Goal: Book appointment/travel/reservation

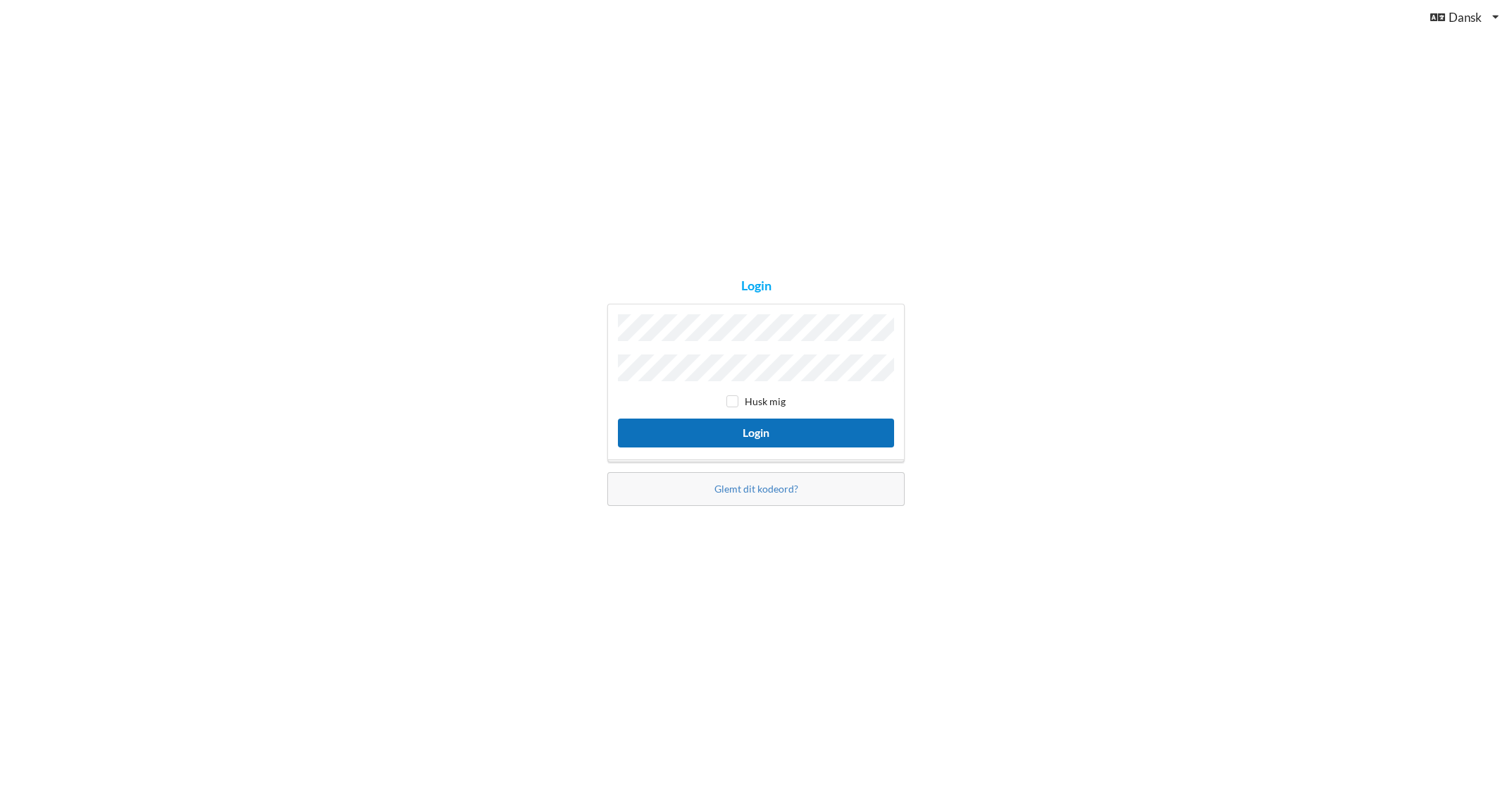
click at [775, 435] on button "Login" at bounding box center [756, 433] width 276 height 29
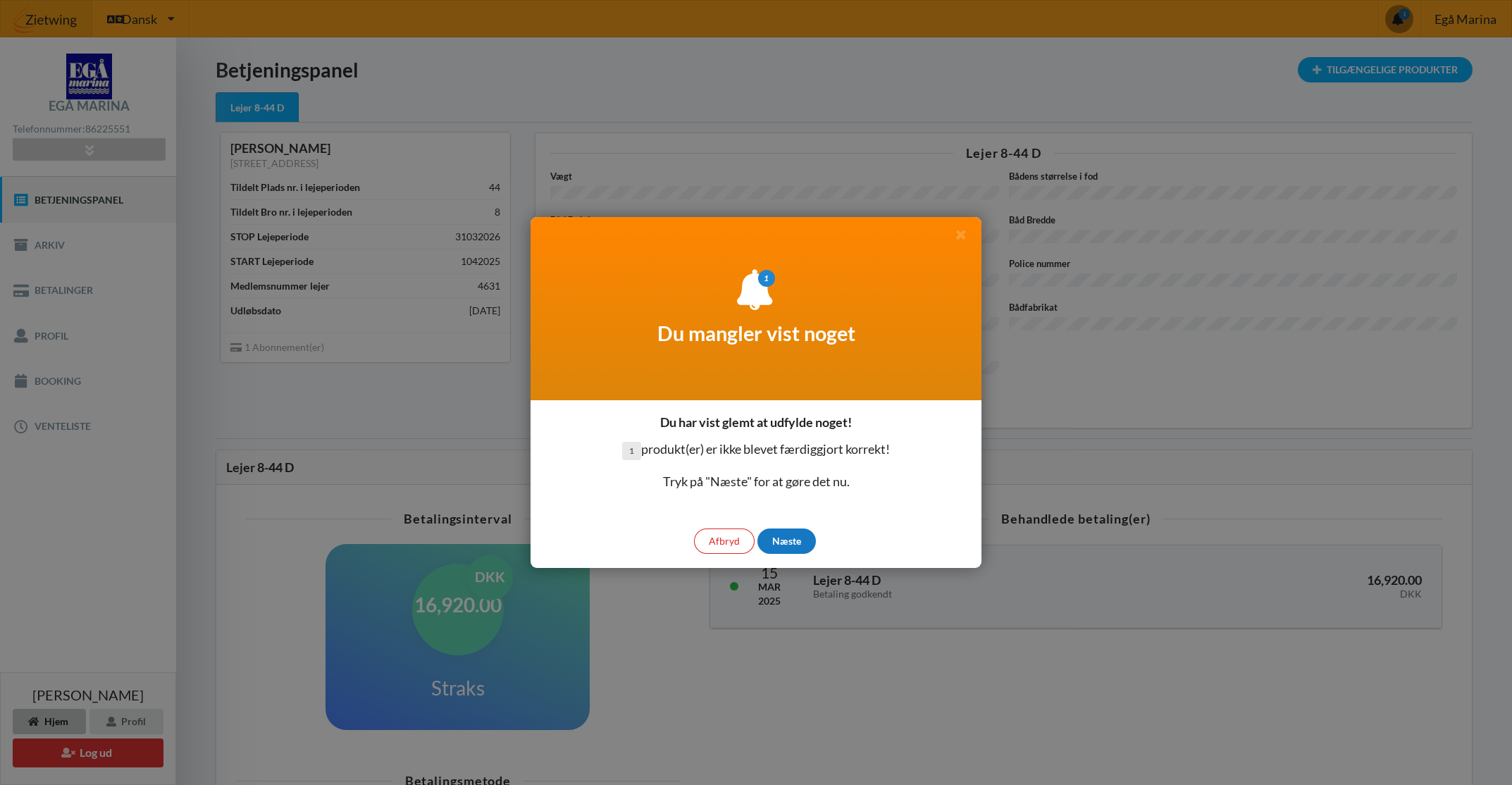
click at [797, 536] on div "Næste" at bounding box center [787, 541] width 58 height 25
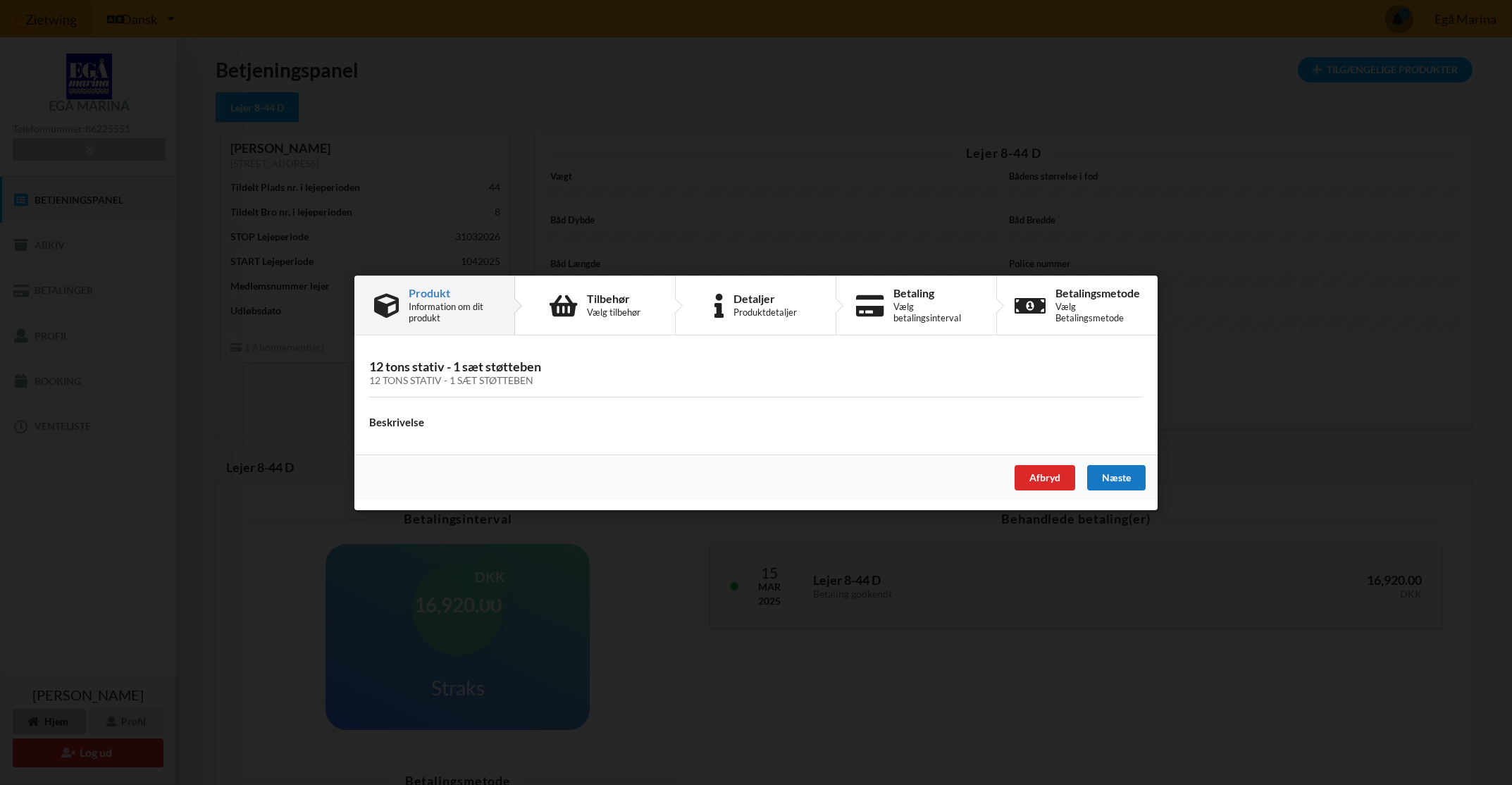
click at [1116, 471] on div "Næste" at bounding box center [1116, 477] width 58 height 25
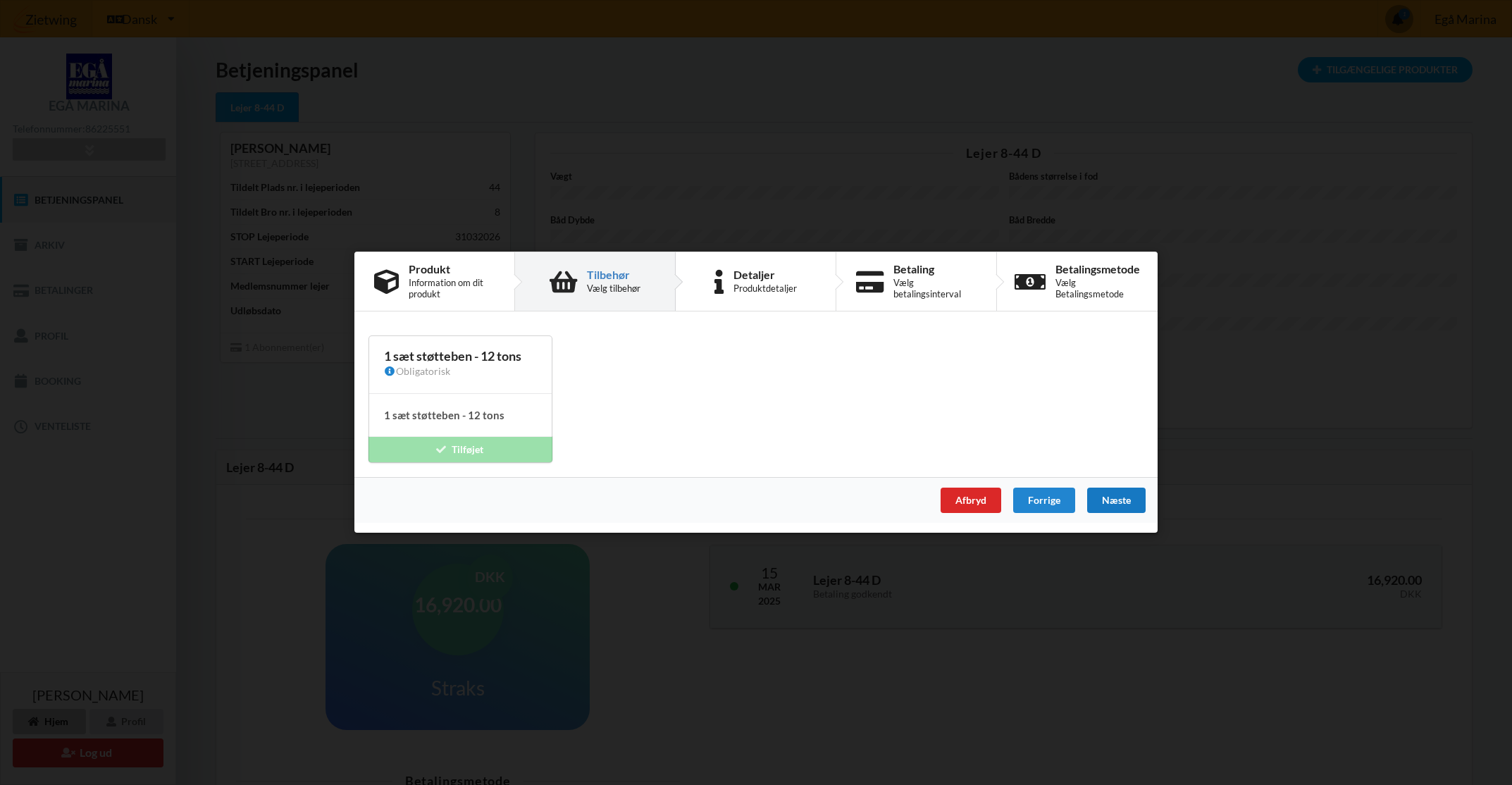
click at [1122, 505] on div "Næste" at bounding box center [1116, 501] width 58 height 25
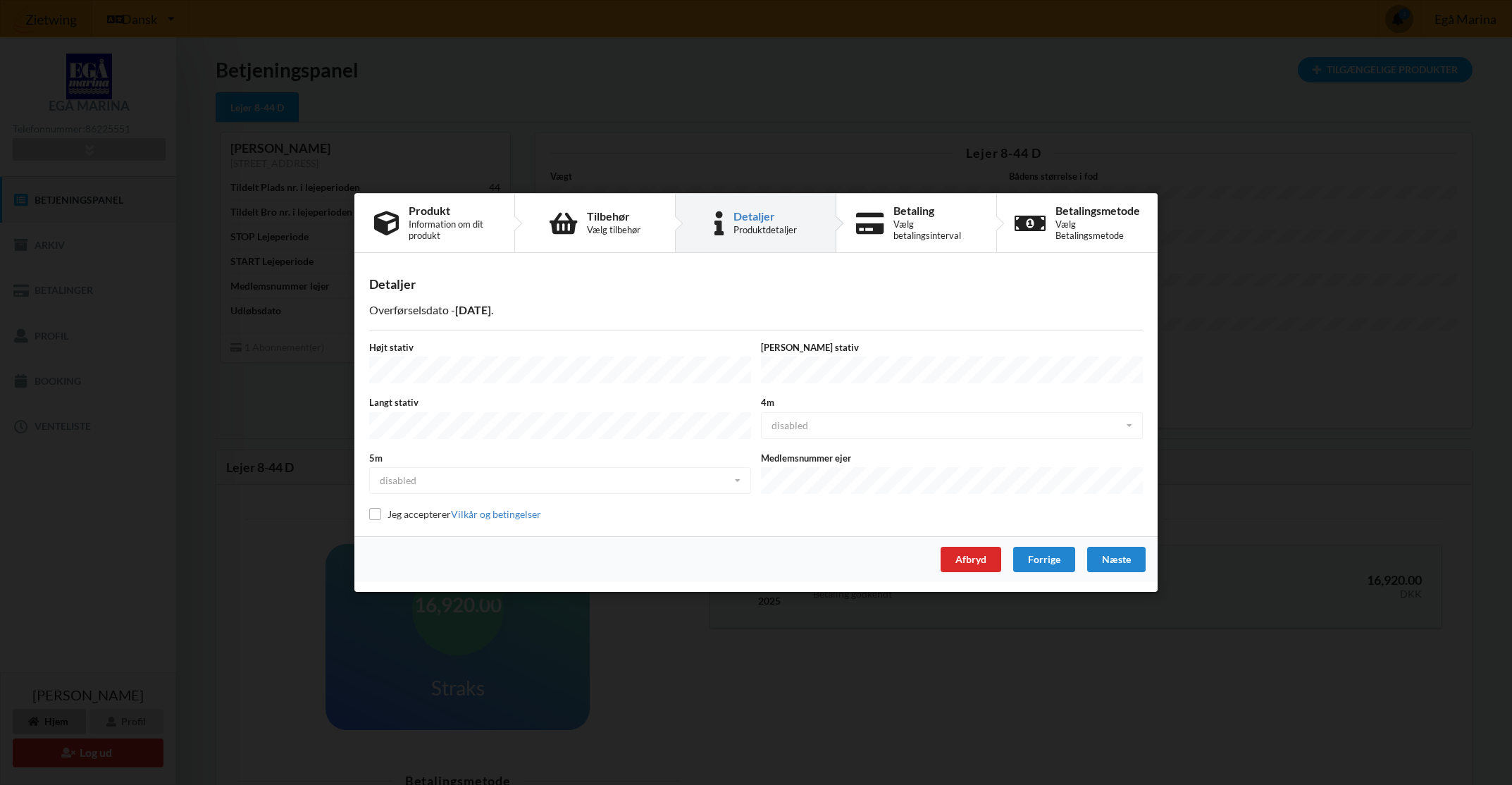
click at [396, 510] on label "Jeg accepterer Vilkår og betingelser" at bounding box center [454, 514] width 172 height 12
click at [382, 513] on label "Jeg accepterer Vilkår og betingelser" at bounding box center [454, 514] width 172 height 12
click at [377, 511] on input "checkbox" at bounding box center [375, 514] width 12 height 12
checkbox input "true"
click at [1123, 561] on div "Næste" at bounding box center [1116, 560] width 58 height 25
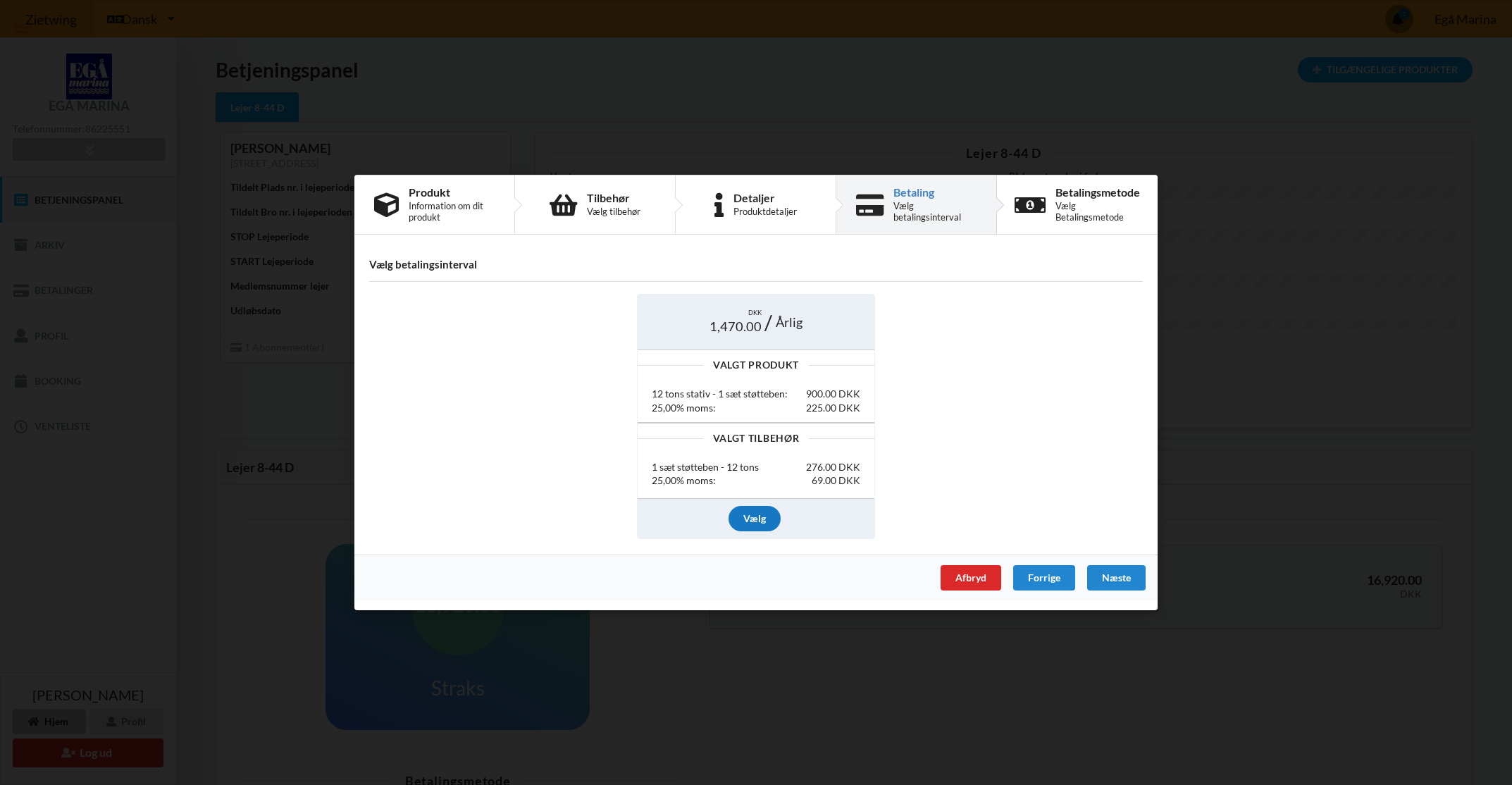
click at [745, 519] on div "Vælg" at bounding box center [755, 518] width 52 height 25
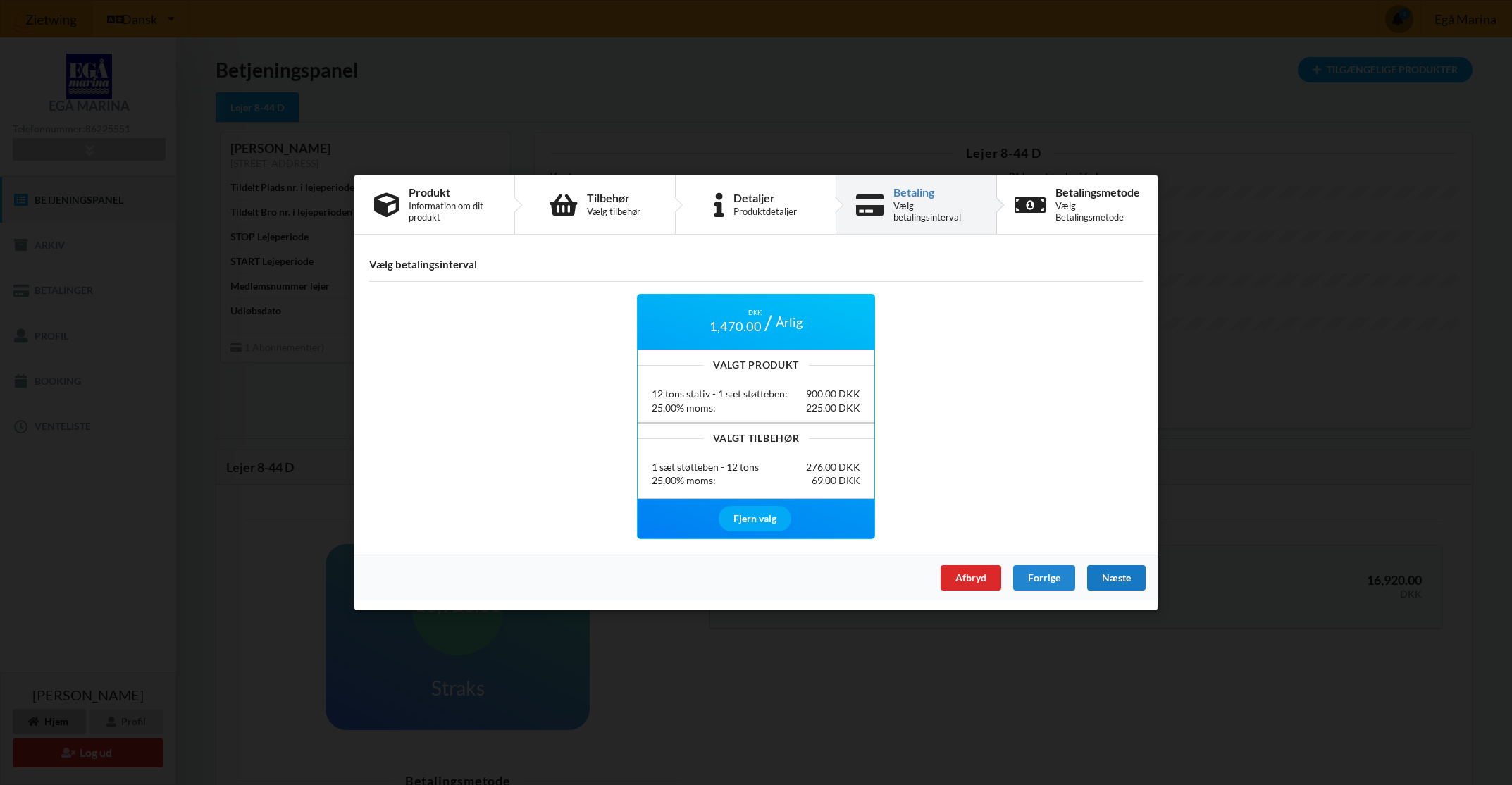
click at [1121, 575] on div "Næste" at bounding box center [1116, 578] width 58 height 25
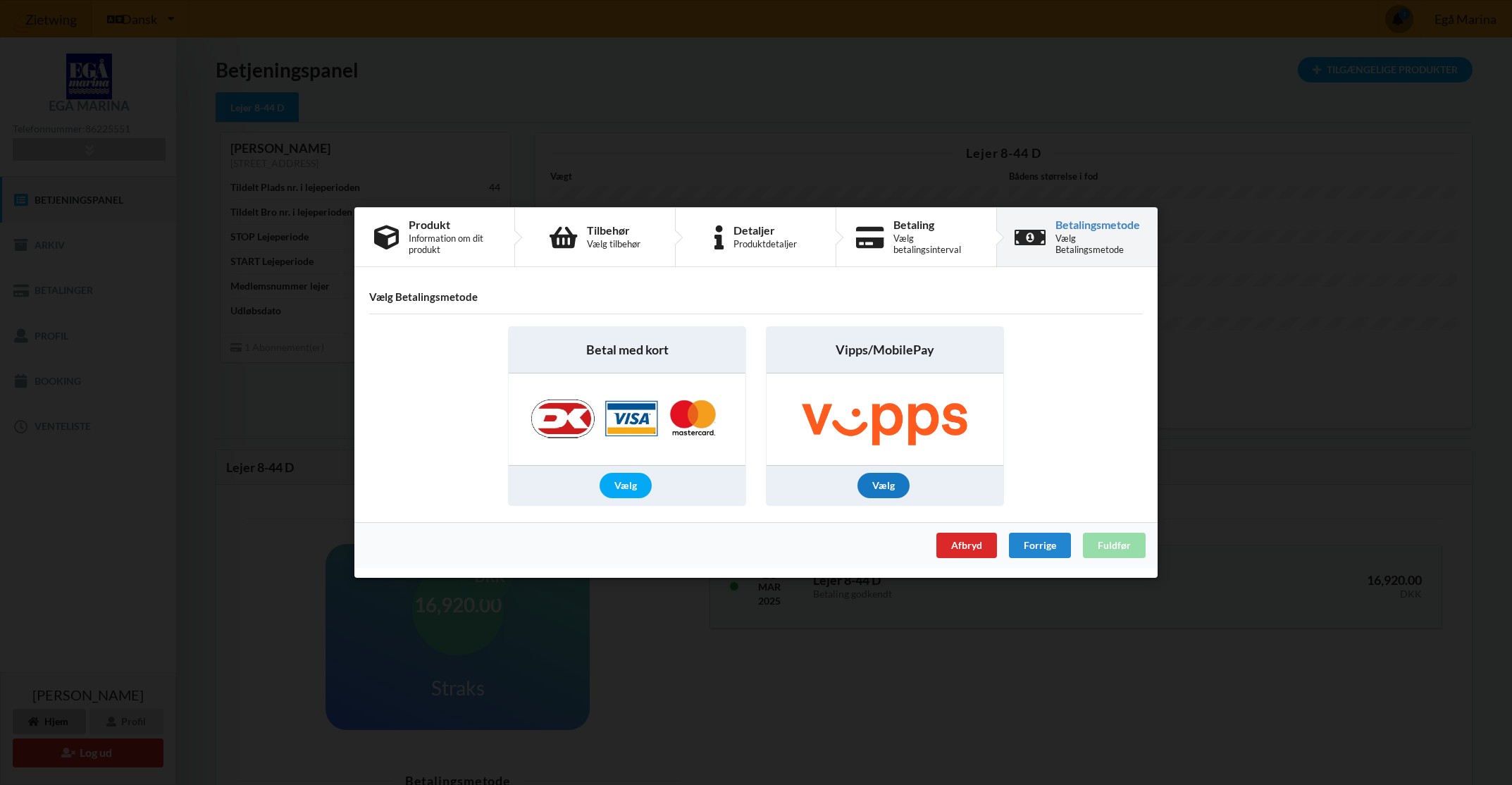
click at [878, 487] on div "Vælg" at bounding box center [884, 486] width 52 height 25
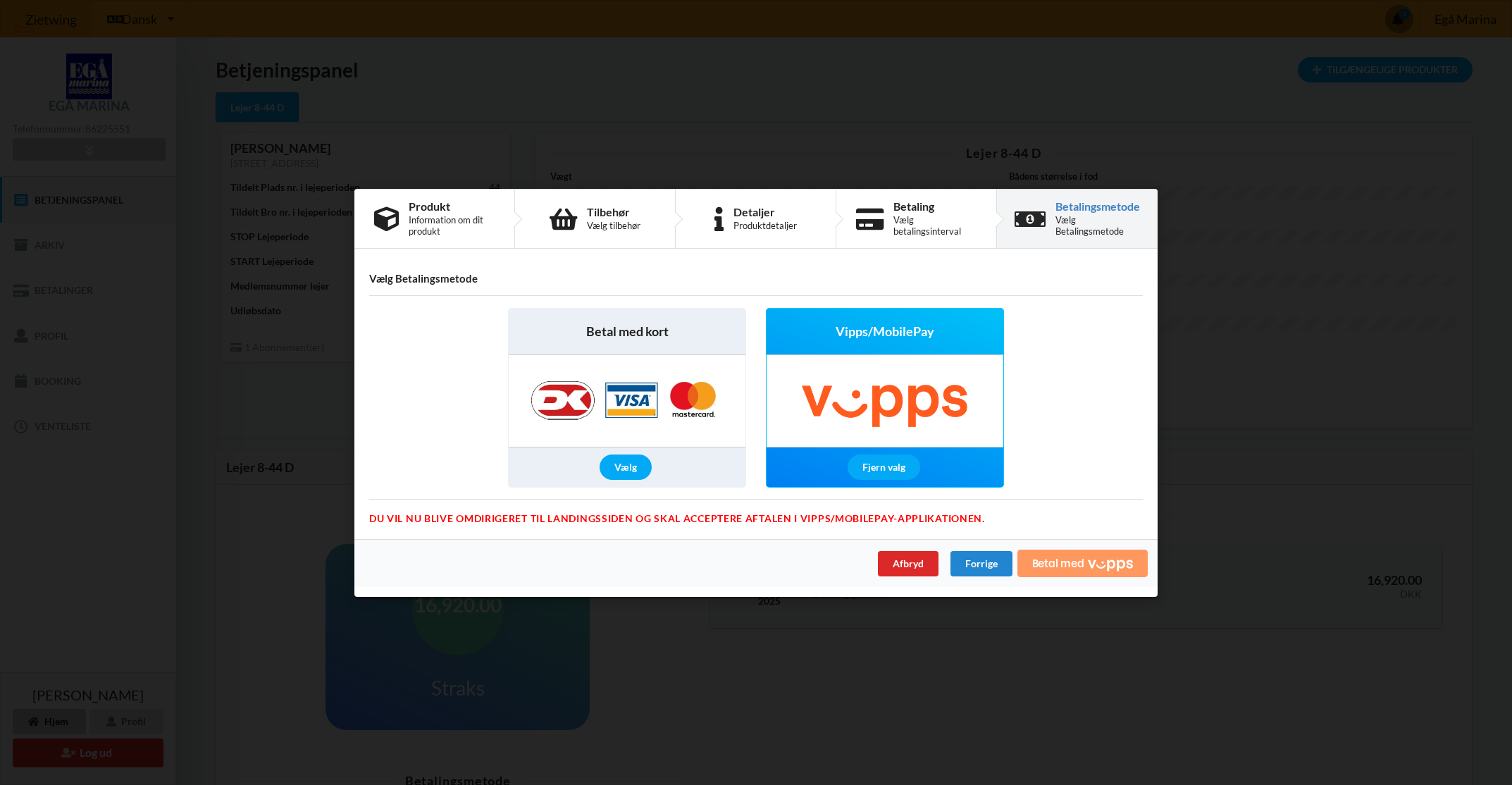
click at [1063, 568] on span "Betal med" at bounding box center [1058, 563] width 52 height 12
click at [611, 379] on img at bounding box center [627, 401] width 221 height 91
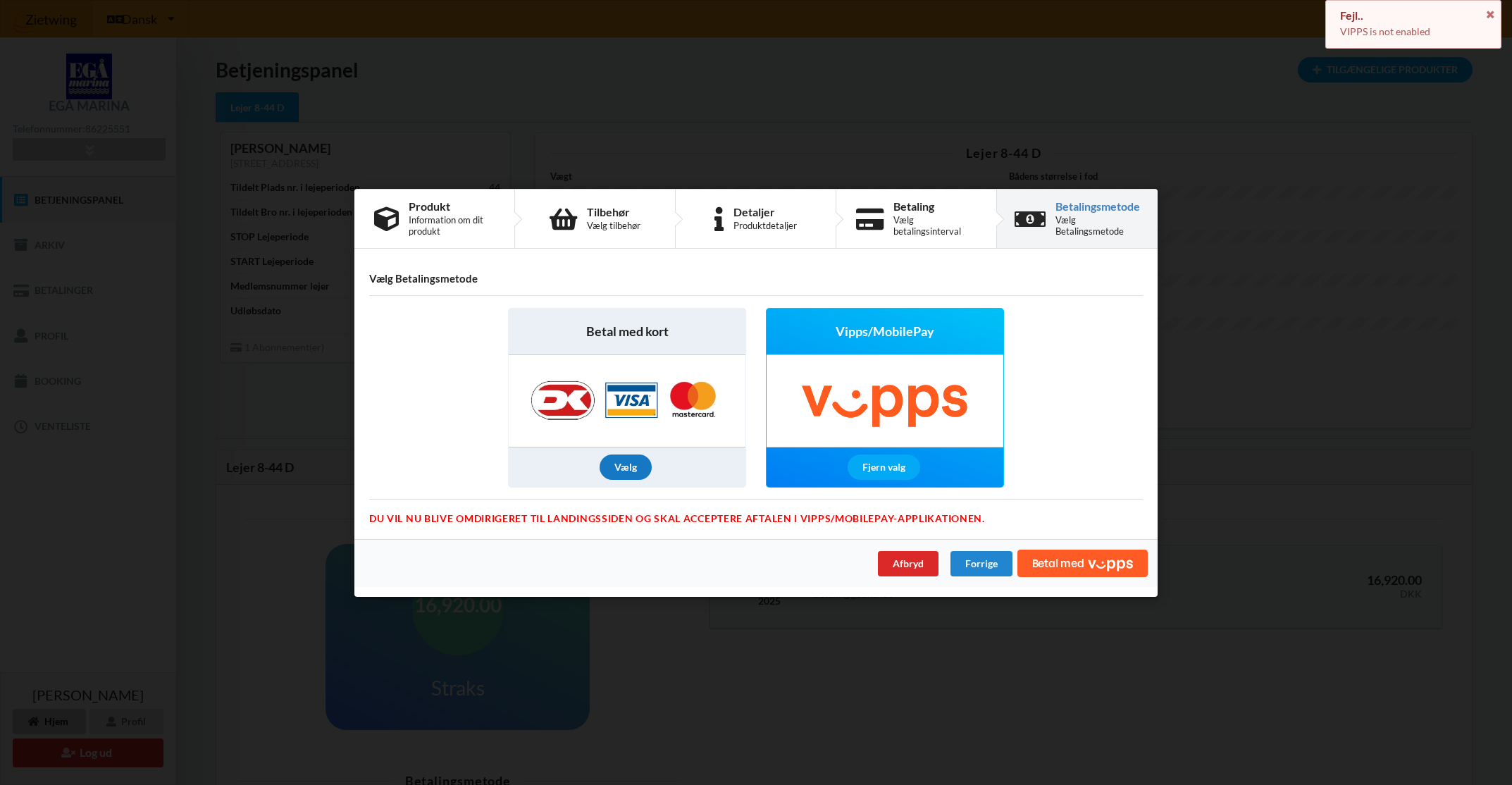
click at [627, 474] on div "Vælg" at bounding box center [625, 467] width 52 height 25
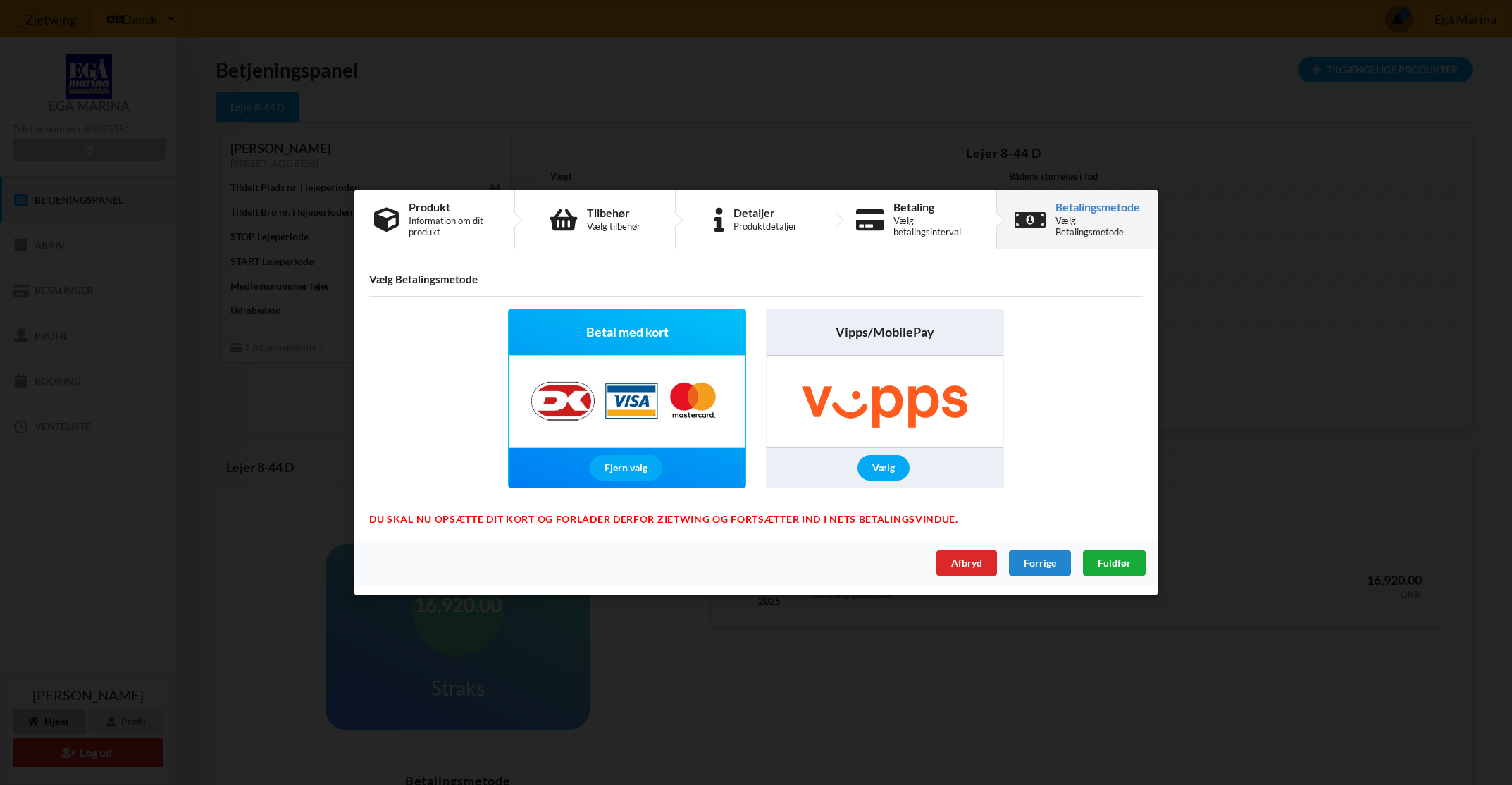
click at [1118, 563] on span "Fuldfør" at bounding box center [1114, 563] width 33 height 12
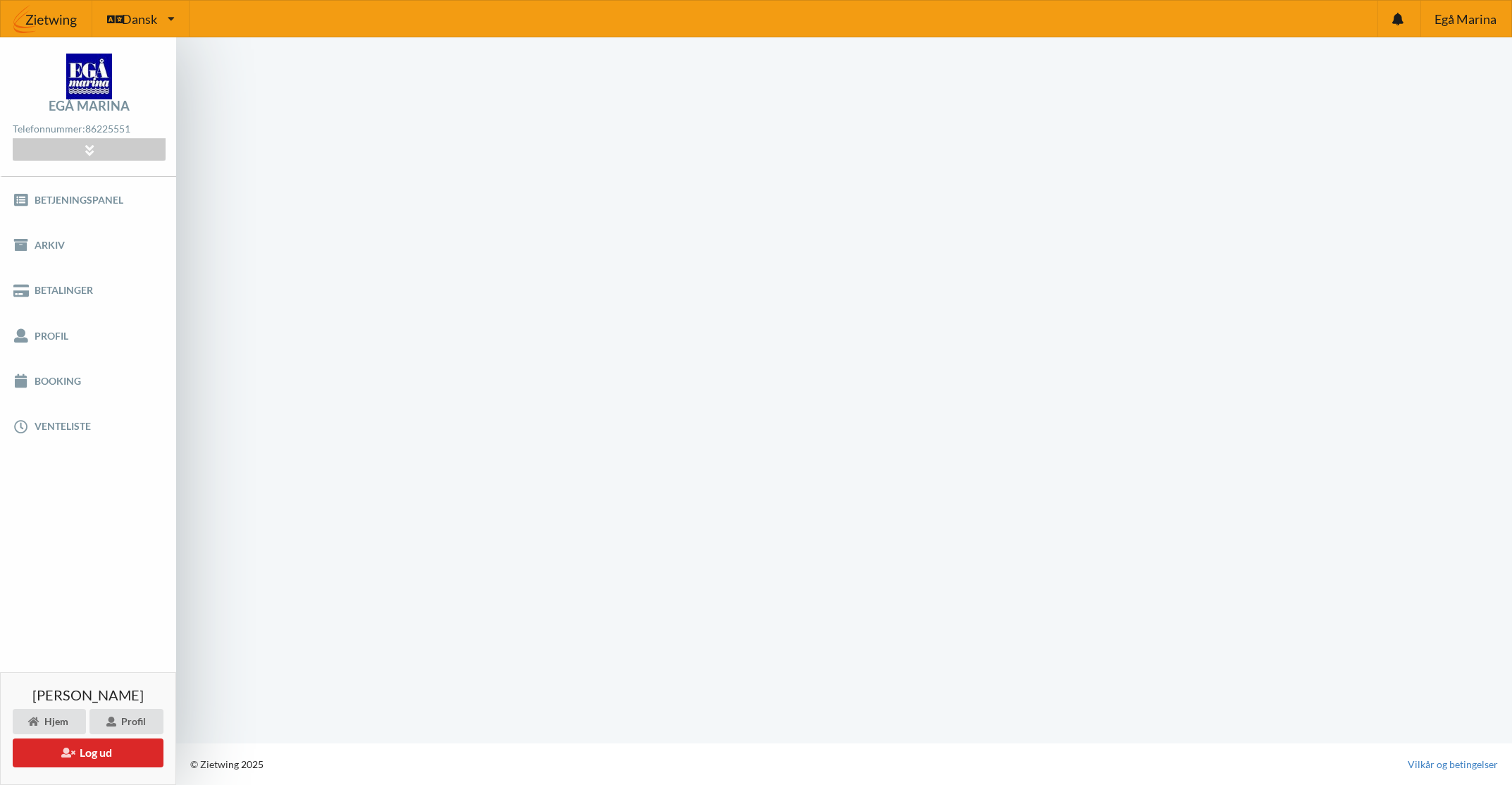
scroll to position [1, 0]
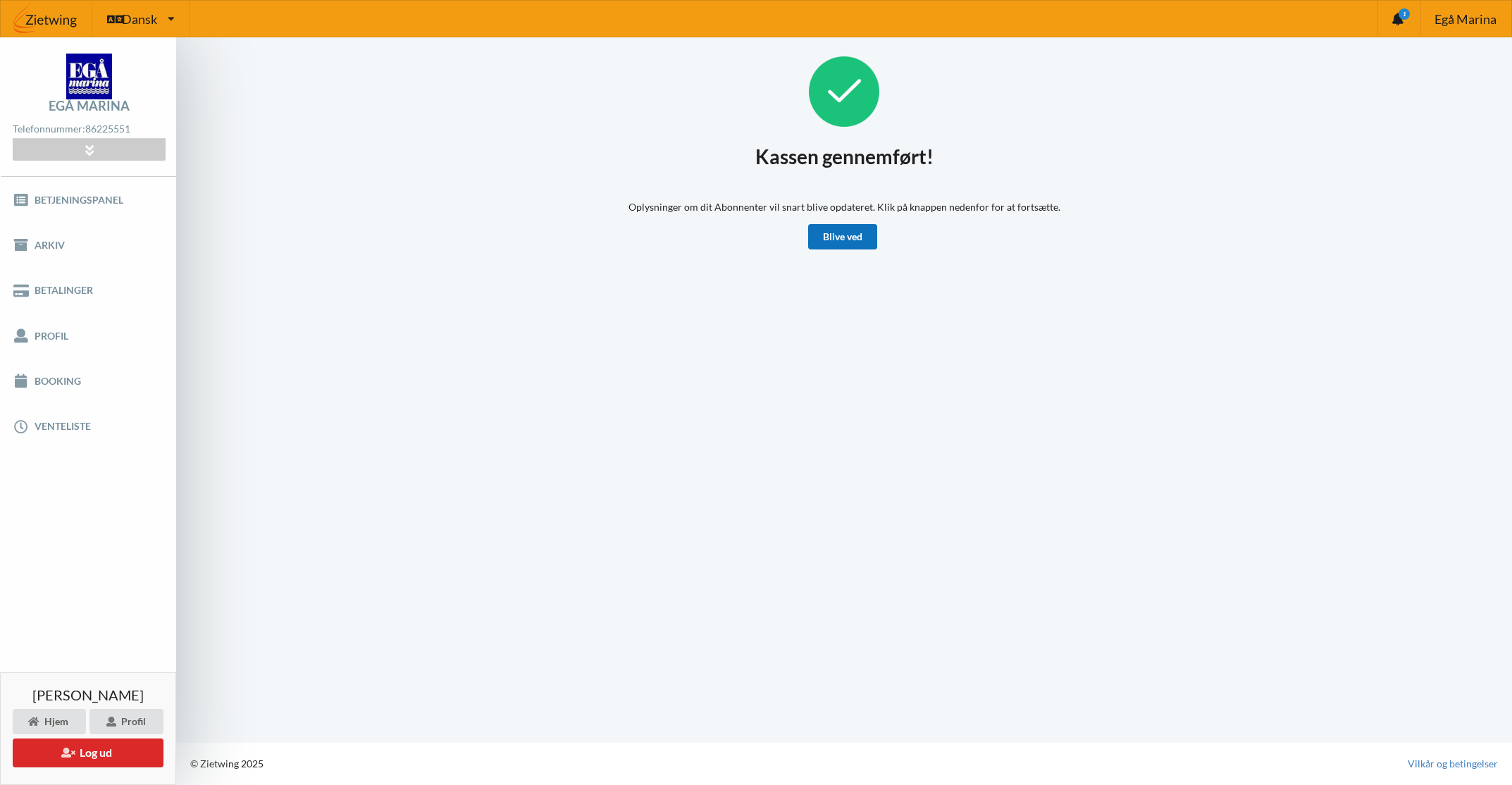
click at [872, 232] on link "Blive ved" at bounding box center [842, 237] width 69 height 25
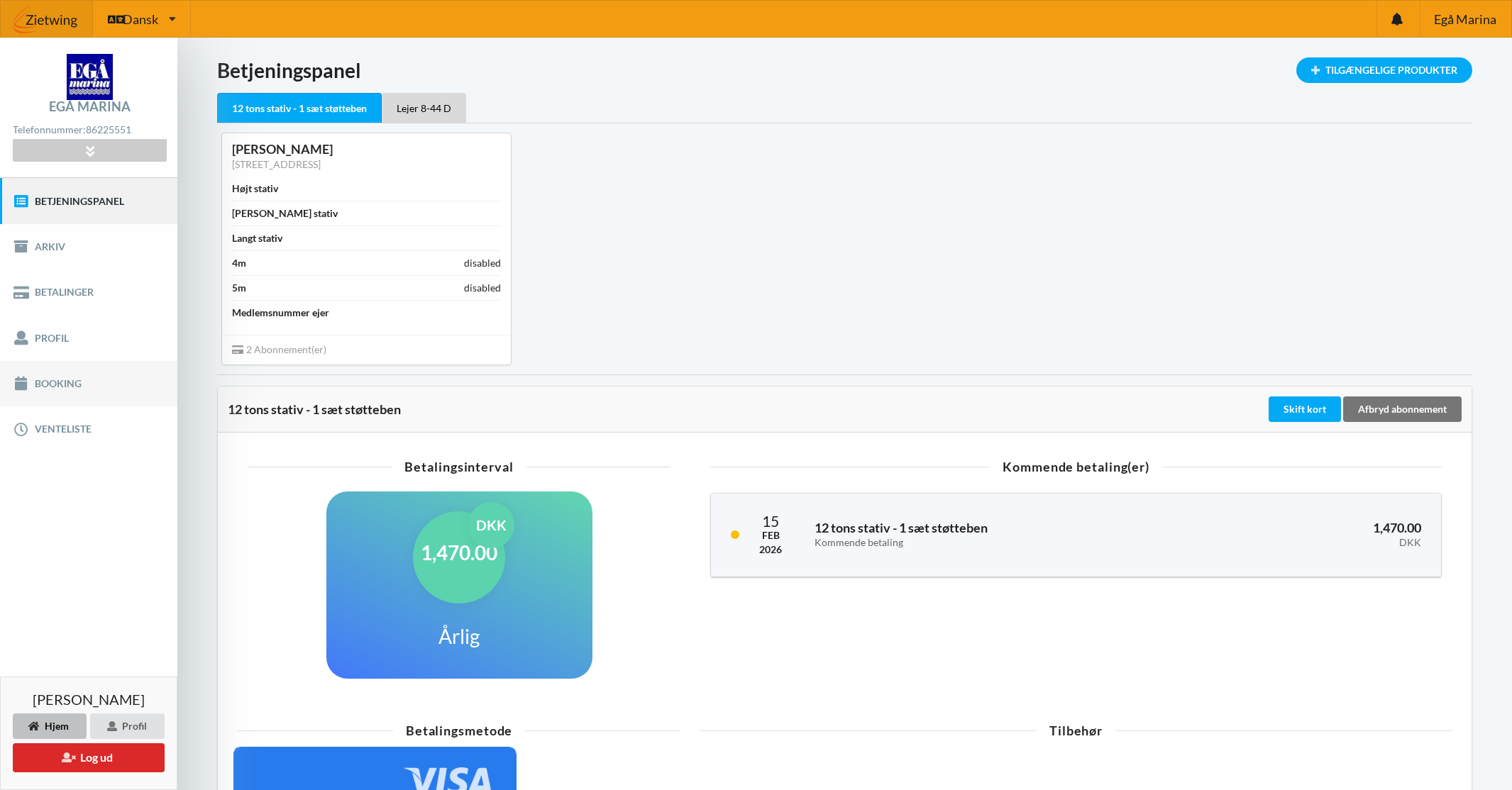
click at [32, 389] on link "Booking" at bounding box center [88, 383] width 177 height 45
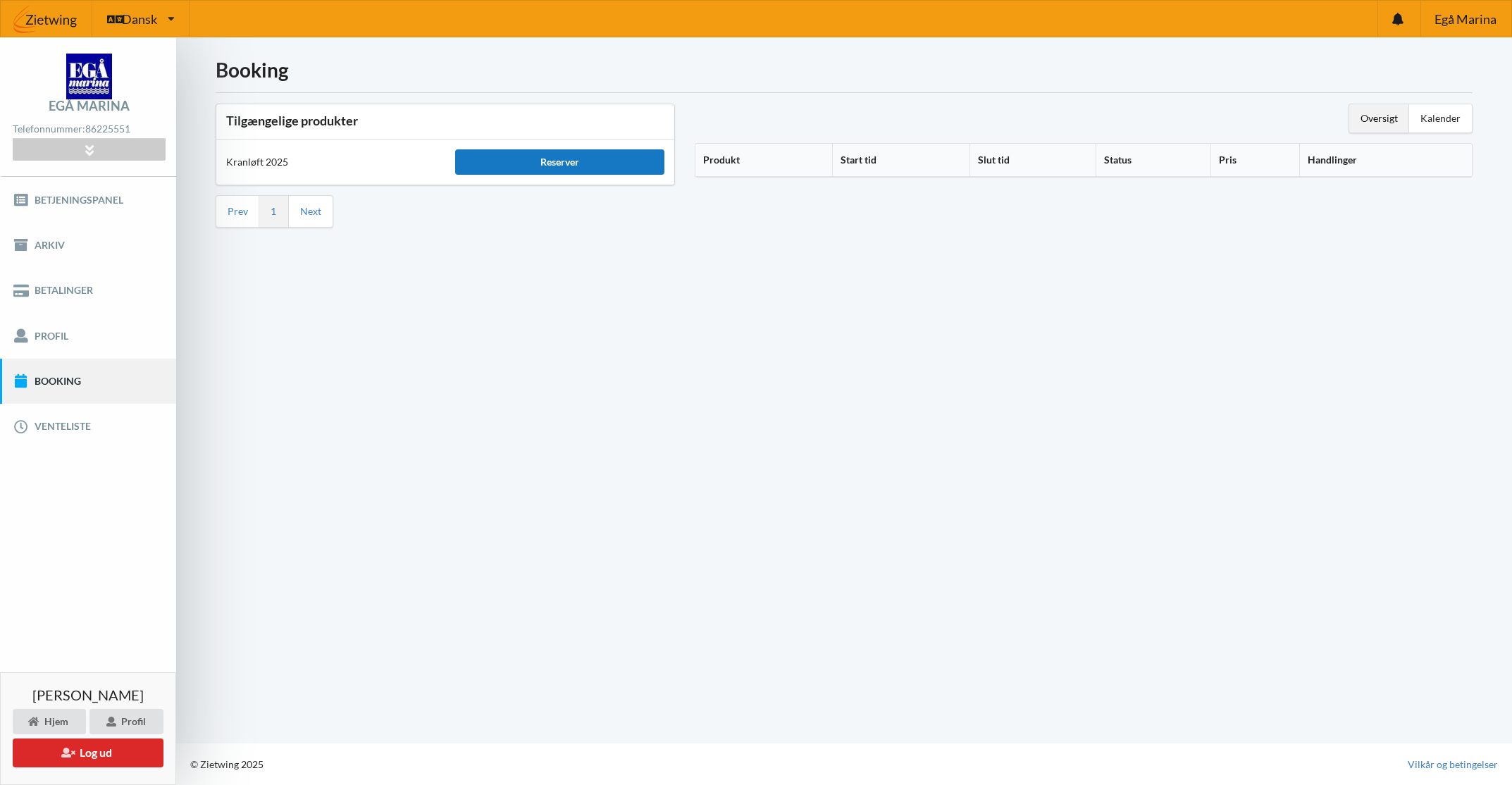
click at [586, 160] on div "Reserver" at bounding box center [559, 162] width 209 height 25
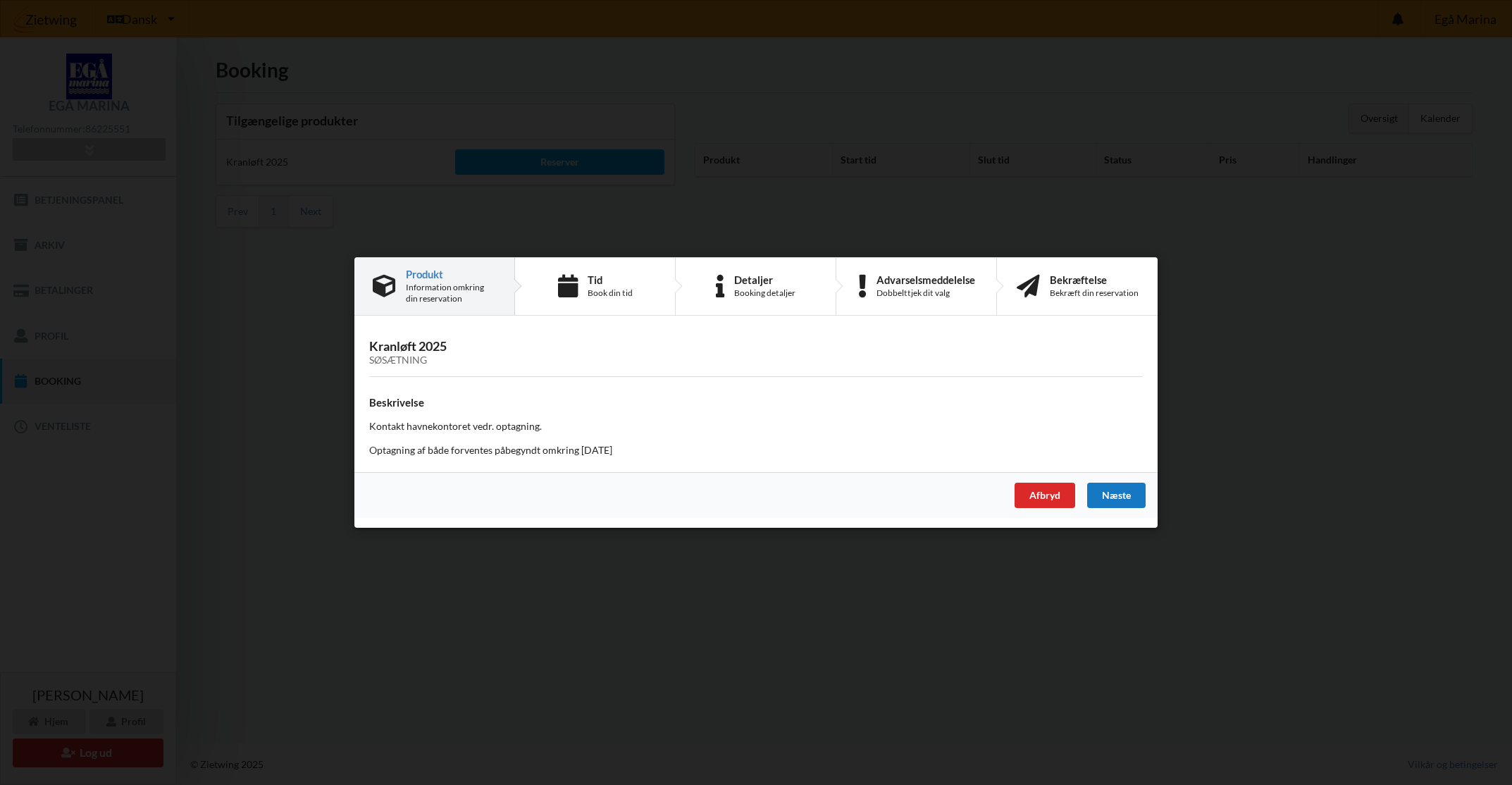
click at [1108, 494] on div "Næste" at bounding box center [1116, 495] width 58 height 25
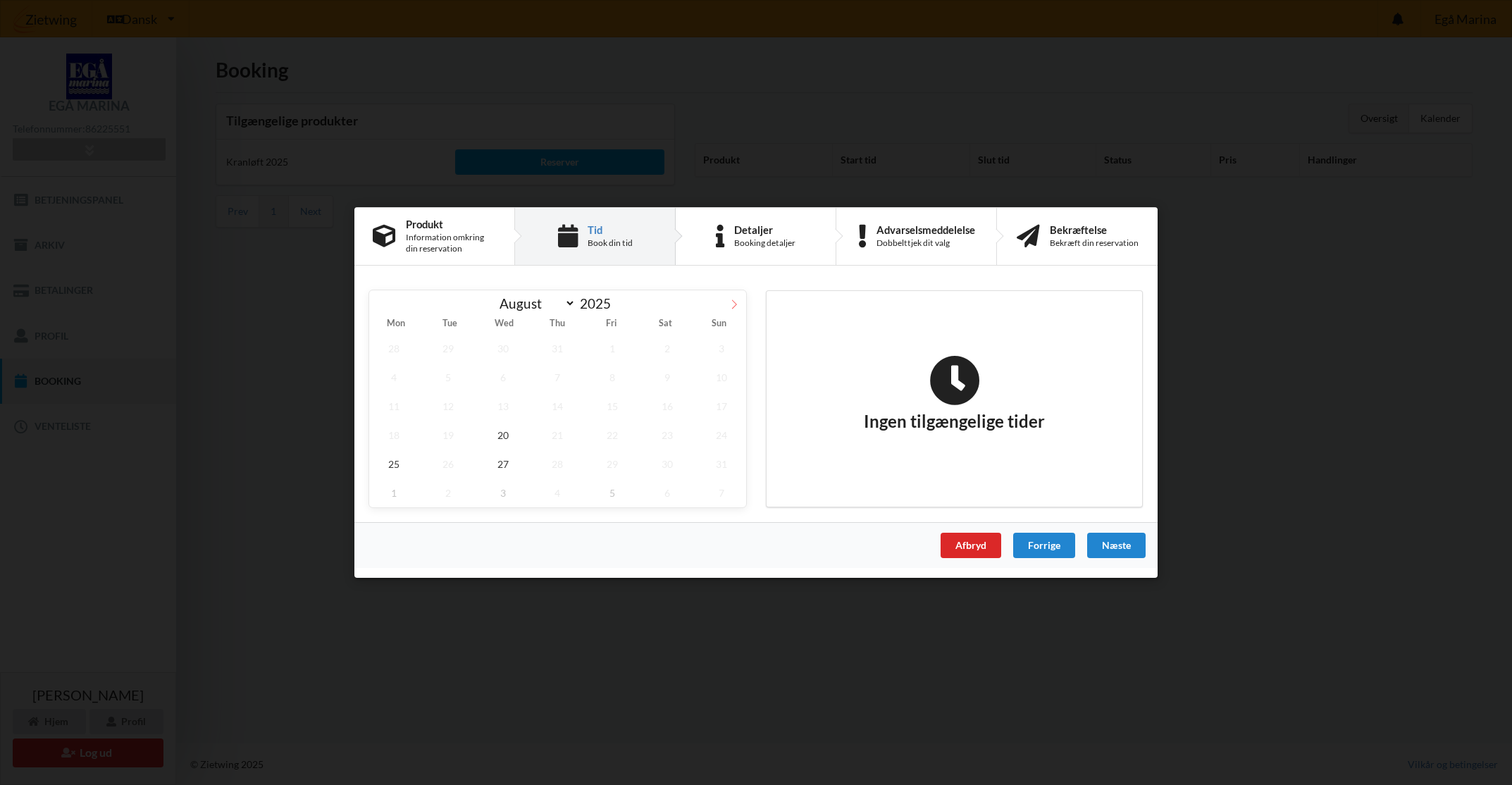
click at [731, 308] on icon at bounding box center [734, 304] width 10 height 10
select select "9"
click at [615, 381] on span "10" at bounding box center [612, 378] width 50 height 29
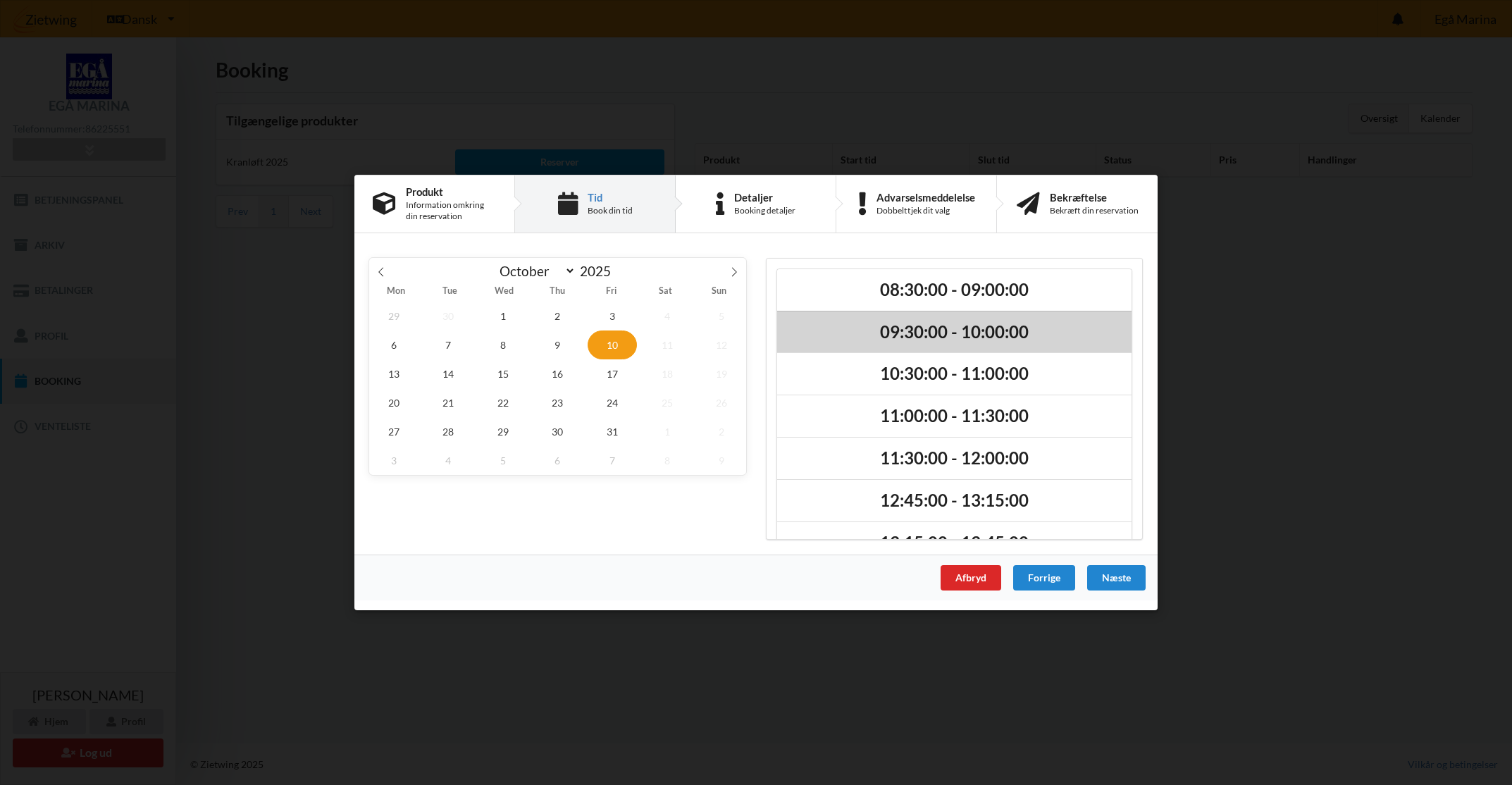
click at [871, 337] on h2 "09:30:00 - 10:00:00" at bounding box center [954, 332] width 335 height 21
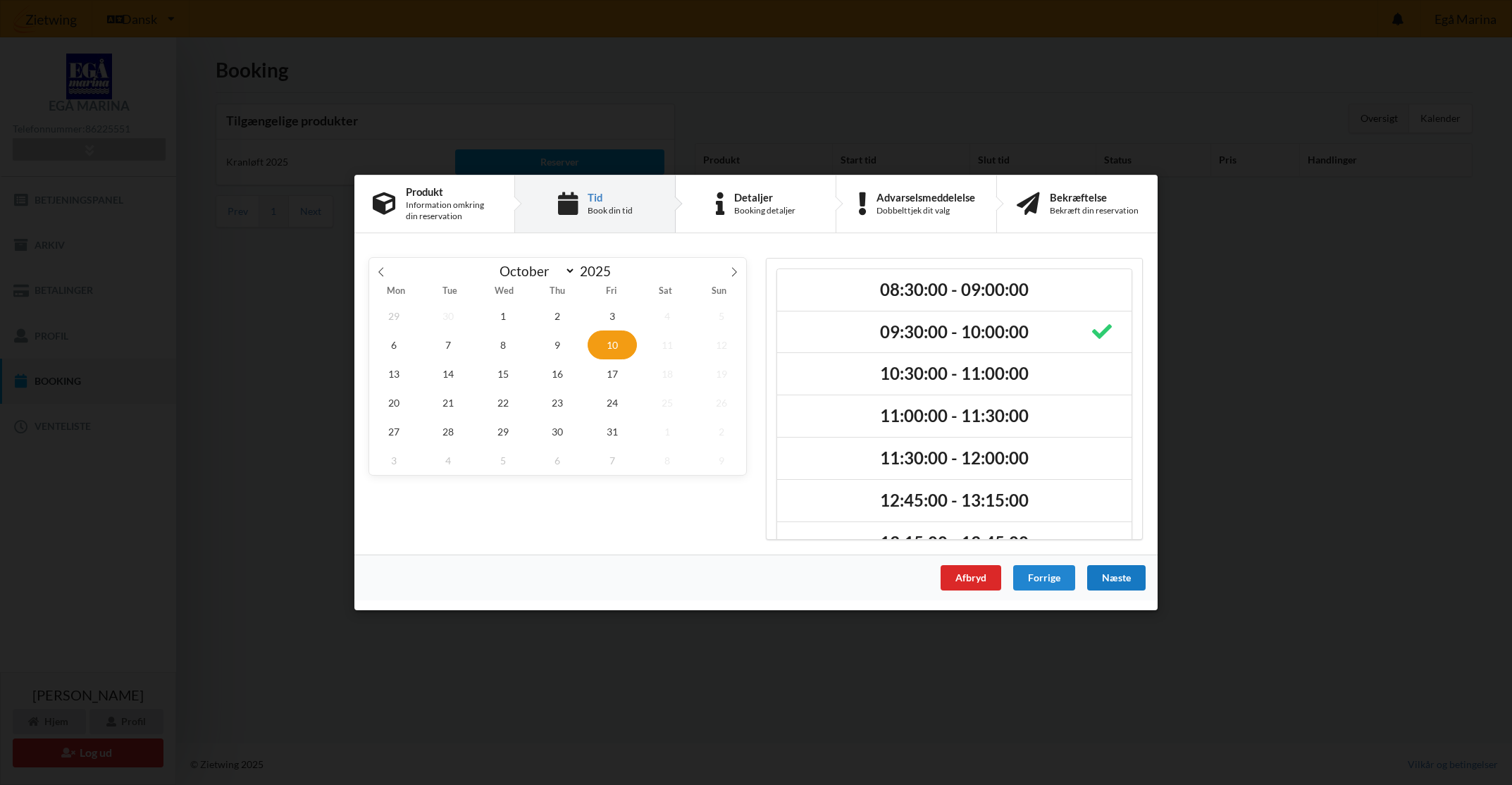
click at [1120, 581] on div "Næste" at bounding box center [1116, 578] width 58 height 25
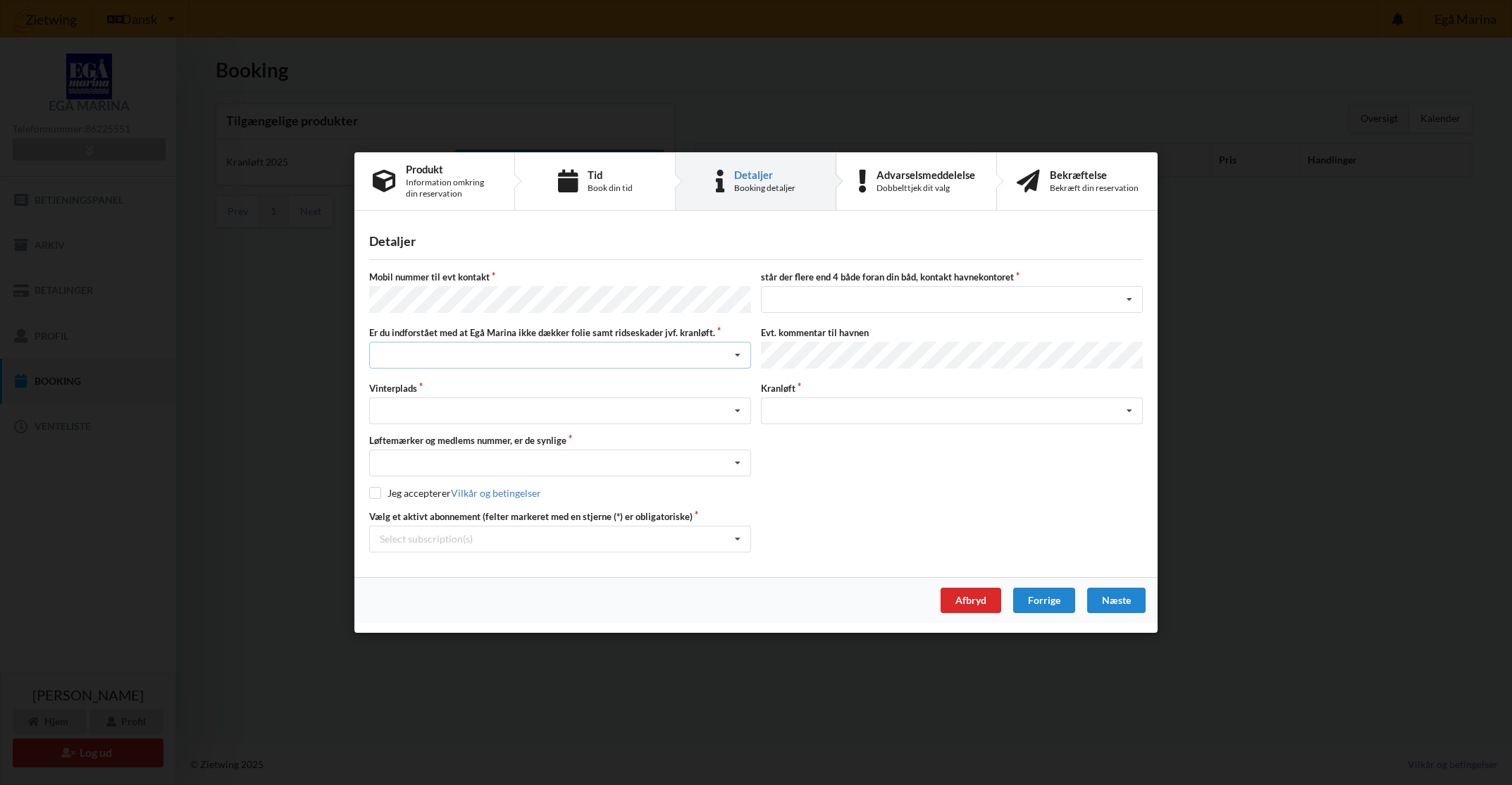
click at [480, 360] on div "Jeg har tæpper med og tager selv ansvaret for eventuelle folie samt ridseskader…" at bounding box center [559, 356] width 382 height 27
click at [468, 384] on div "Jeg har tæpper med og tager selv ansvaret for eventuelle folie samt ridseskader" at bounding box center [560, 381] width 381 height 26
click at [488, 345] on div "Jeg har tæpper med og tager selv ansvaret for eventuelle folie samt ridseskader…" at bounding box center [559, 356] width 382 height 27
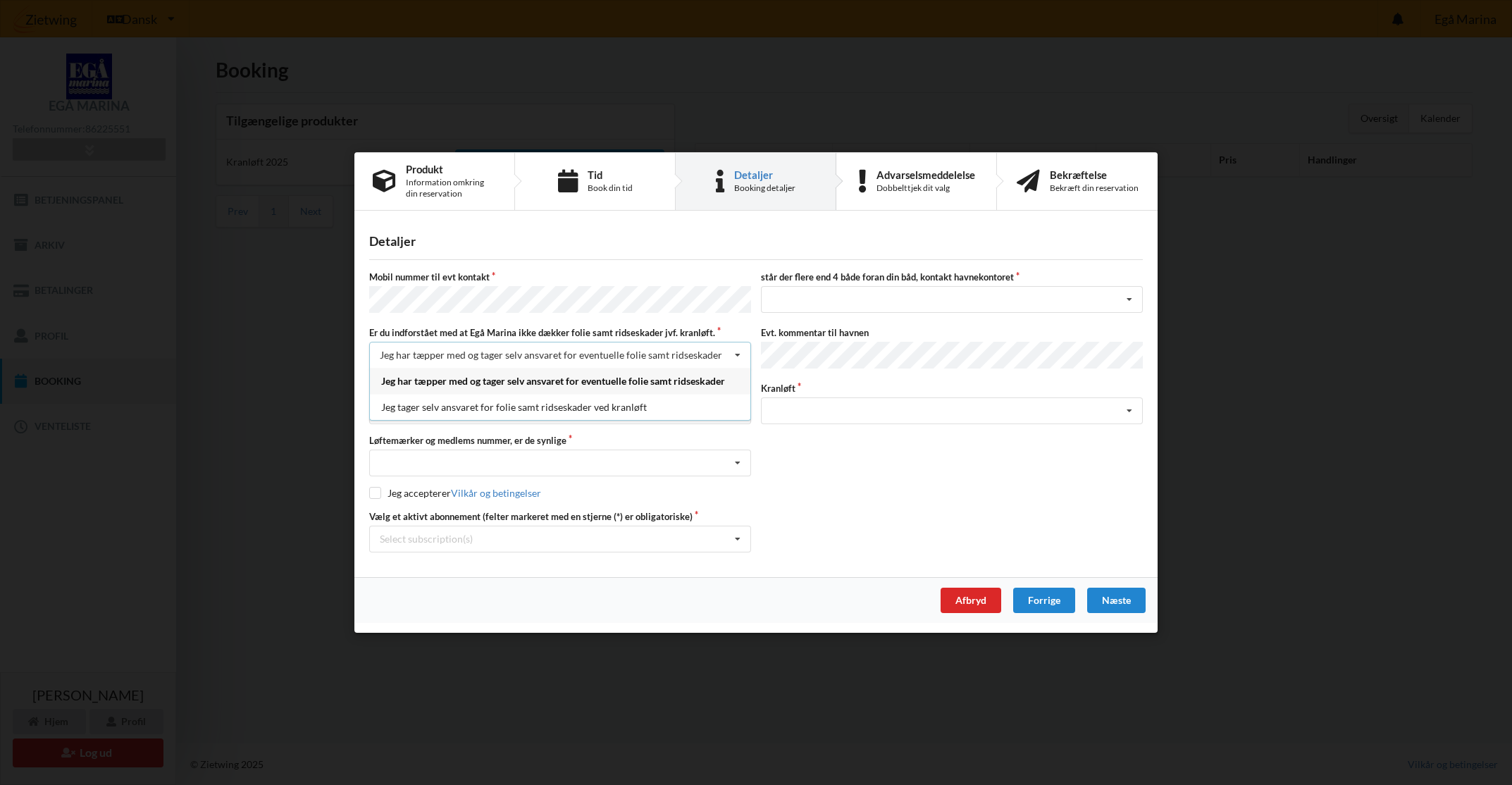
click at [463, 381] on div "Jeg har tæpper med og tager selv ansvaret for eventuelle folie samt ridseskader" at bounding box center [560, 381] width 381 height 26
click at [477, 408] on div "Landplads nr. 1 Landplads nr. 2 Landplads nr.3 Landplads nr. 4 Landplads nr. 5 …" at bounding box center [559, 411] width 382 height 27
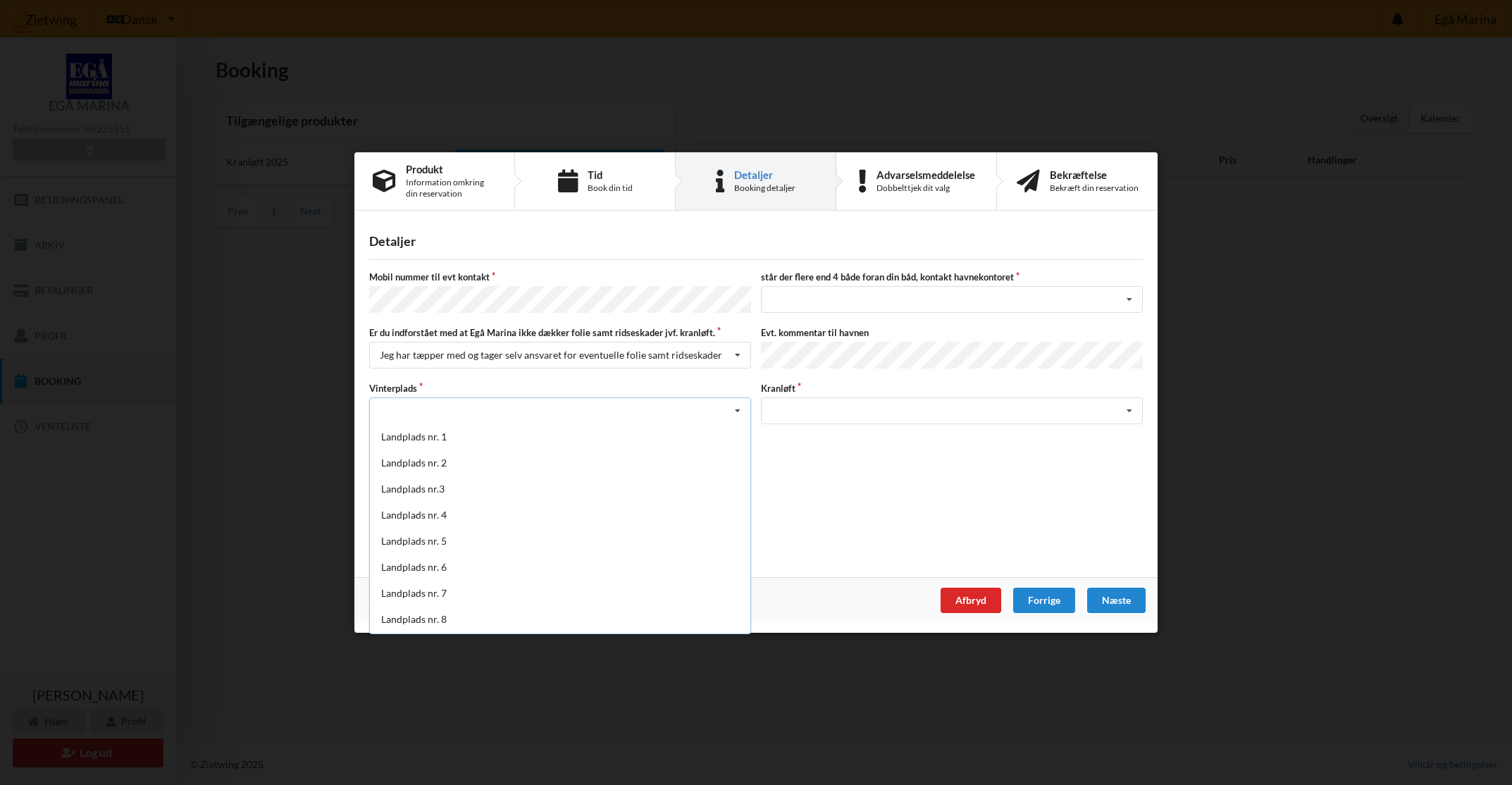
click at [477, 408] on div "Landplads nr. 1 Landplads nr. 2 Landplads nr.3 Landplads nr. 4 Landplads nr. 5 …" at bounding box center [559, 411] width 382 height 27
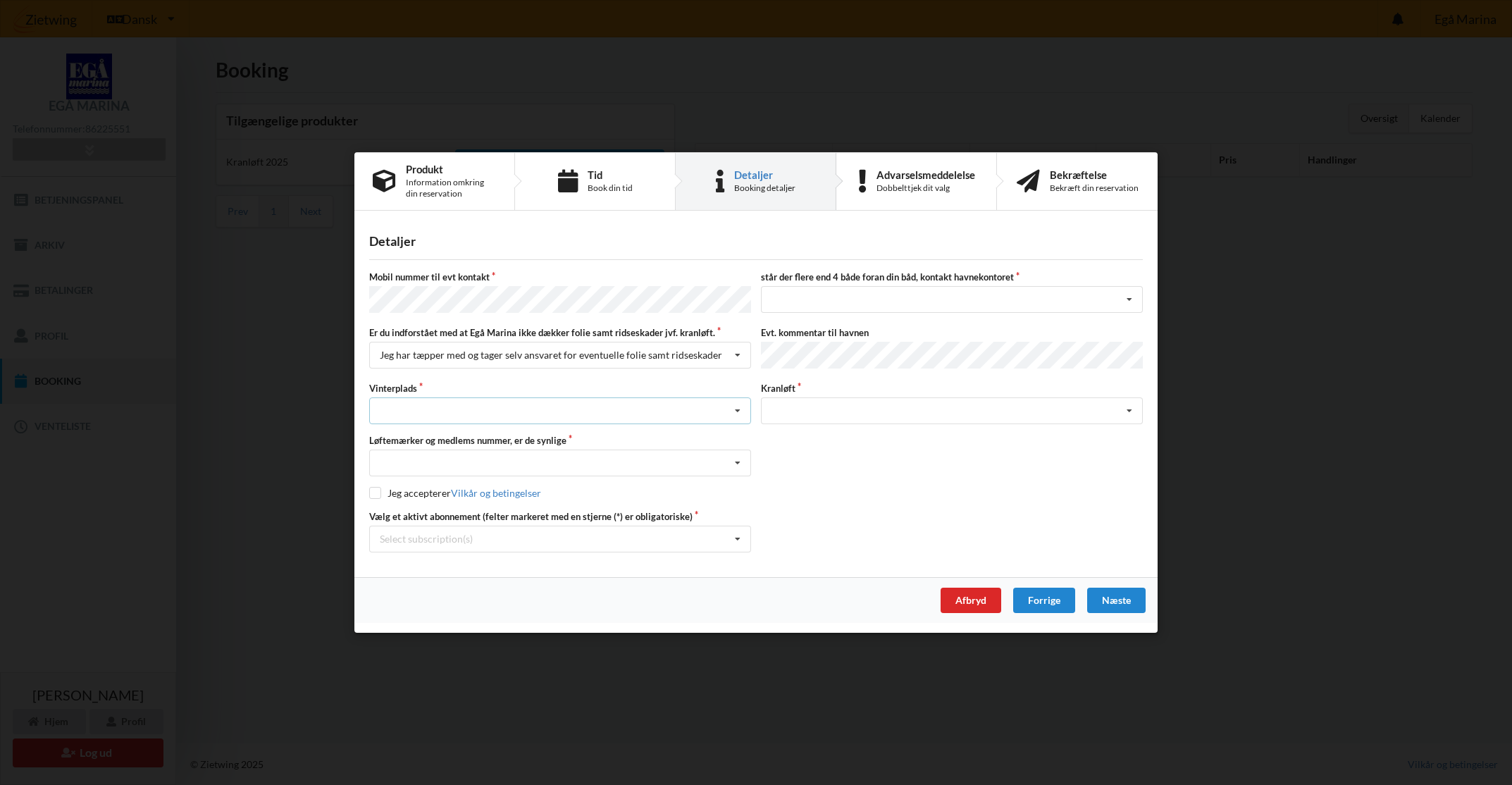
click at [477, 408] on div "Landplads nr. 1 Landplads nr. 2 Landplads nr.3 Landplads nr. 4 Landplads nr. 5 …" at bounding box center [559, 411] width 382 height 27
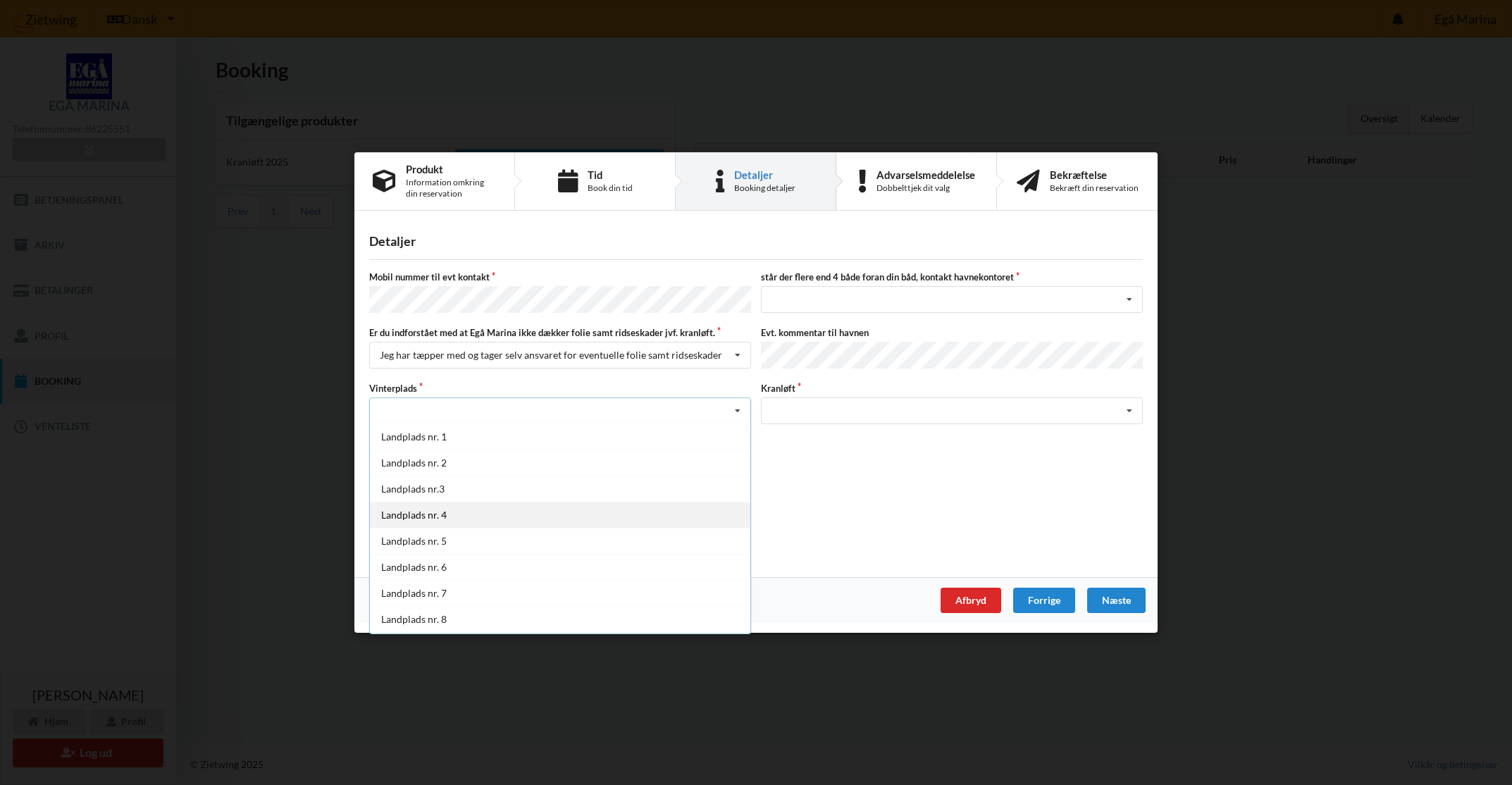
click at [470, 506] on div "Landplads nr. 4" at bounding box center [560, 514] width 381 height 26
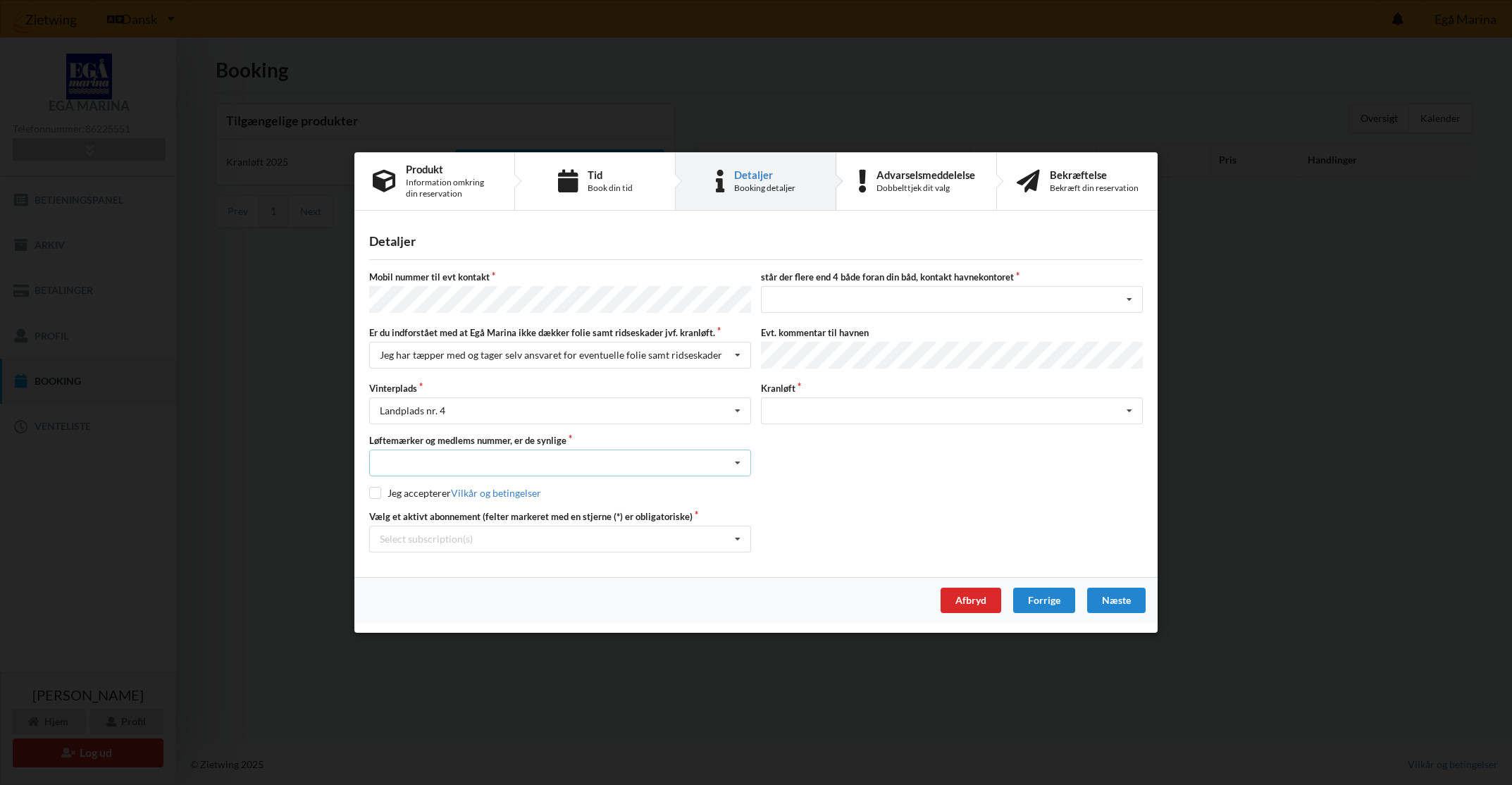
click at [456, 457] on div "Nej, jeg kontakter havnekontoret inden løftet Ja, mine mærker er synlige og int…" at bounding box center [559, 463] width 382 height 27
click at [480, 481] on div "Nej, jeg kontakter havnekontoret inden løftet" at bounding box center [560, 489] width 381 height 26
click at [486, 460] on div "Nej, jeg kontakter havnekontoret inden løftet" at bounding box center [478, 462] width 196 height 10
click at [487, 462] on div "Nej, jeg kontakter havnekontoret inden løftet" at bounding box center [478, 462] width 196 height 10
click at [447, 184] on div "Information omkring din reservation" at bounding box center [451, 188] width 90 height 22
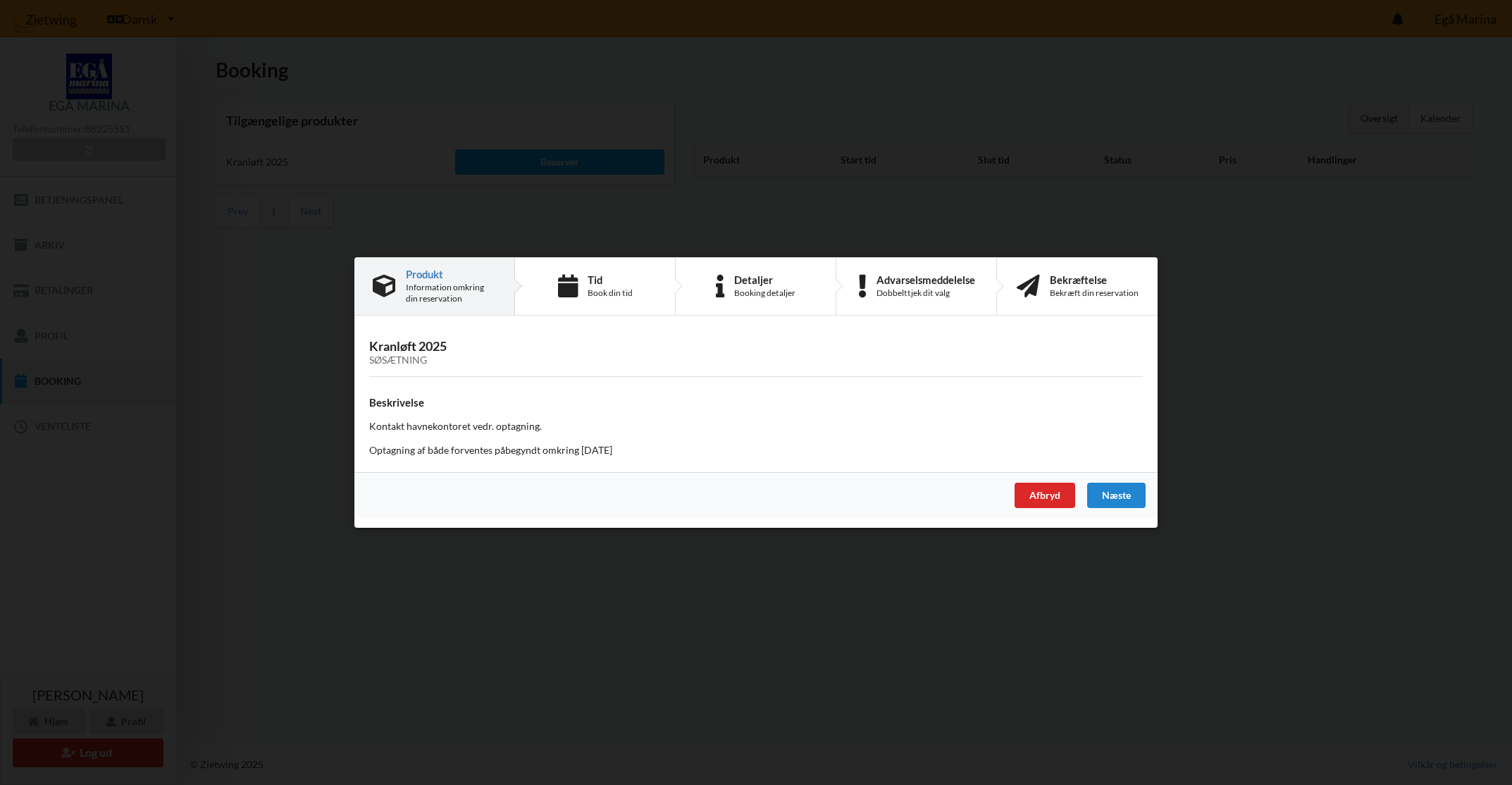
click at [410, 363] on div "Søsætning" at bounding box center [756, 360] width 773 height 12
click at [608, 273] on div "Tid Book din tid" at bounding box center [594, 286] width 160 height 57
select select "9"
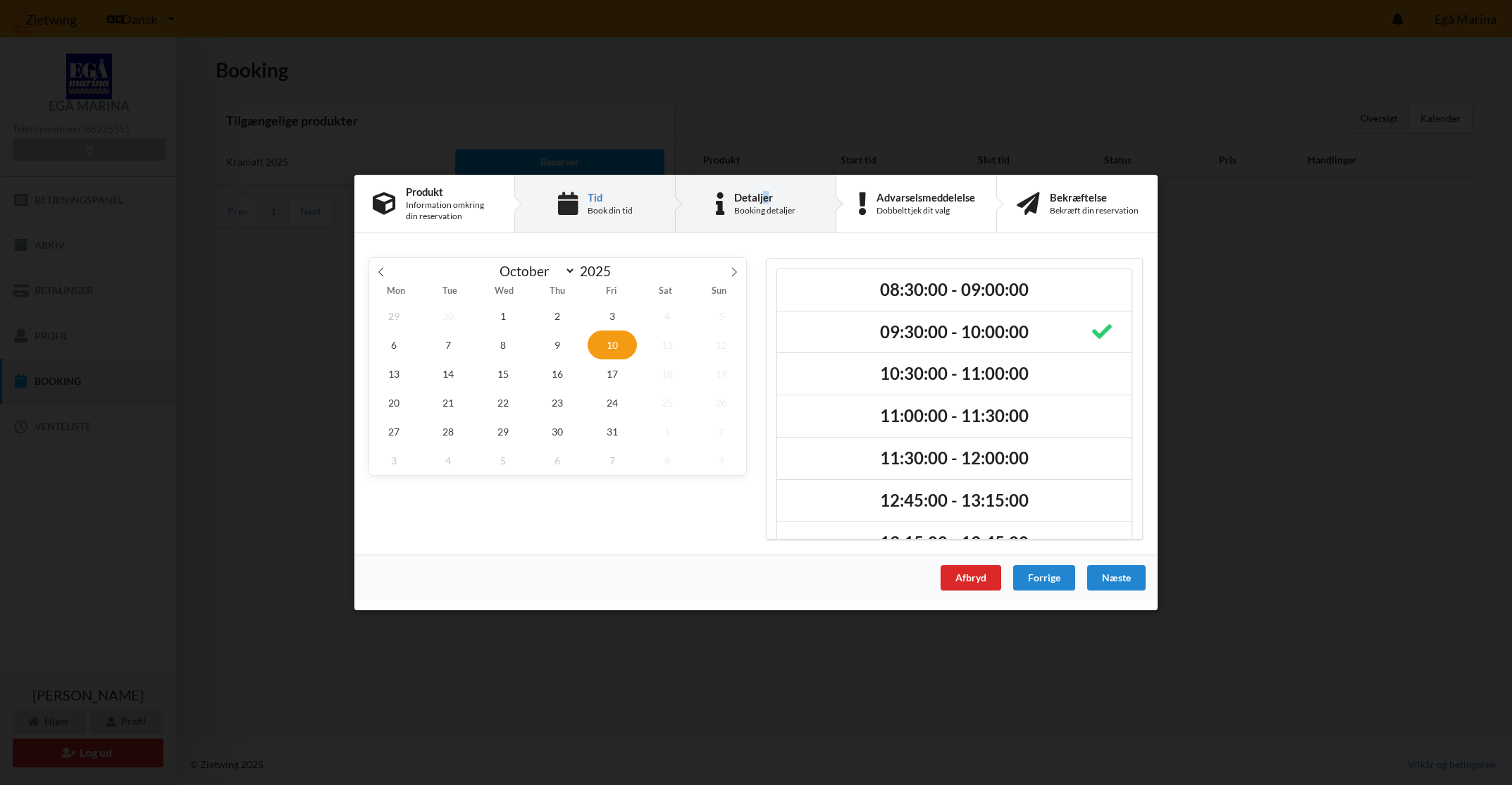
click at [766, 196] on div "Detaljer" at bounding box center [764, 197] width 61 height 12
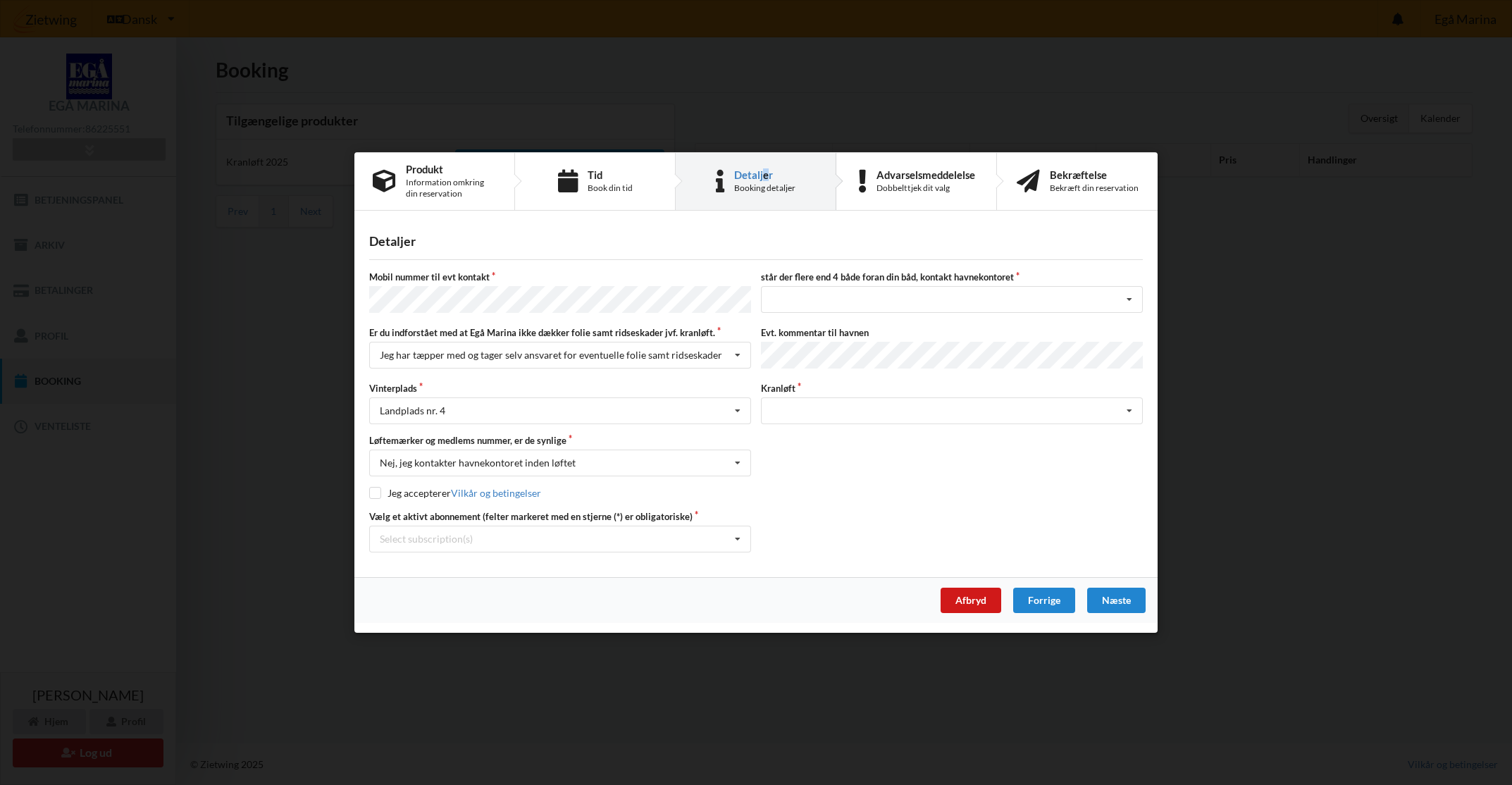
click at [969, 597] on div "Afbryd" at bounding box center [970, 600] width 60 height 25
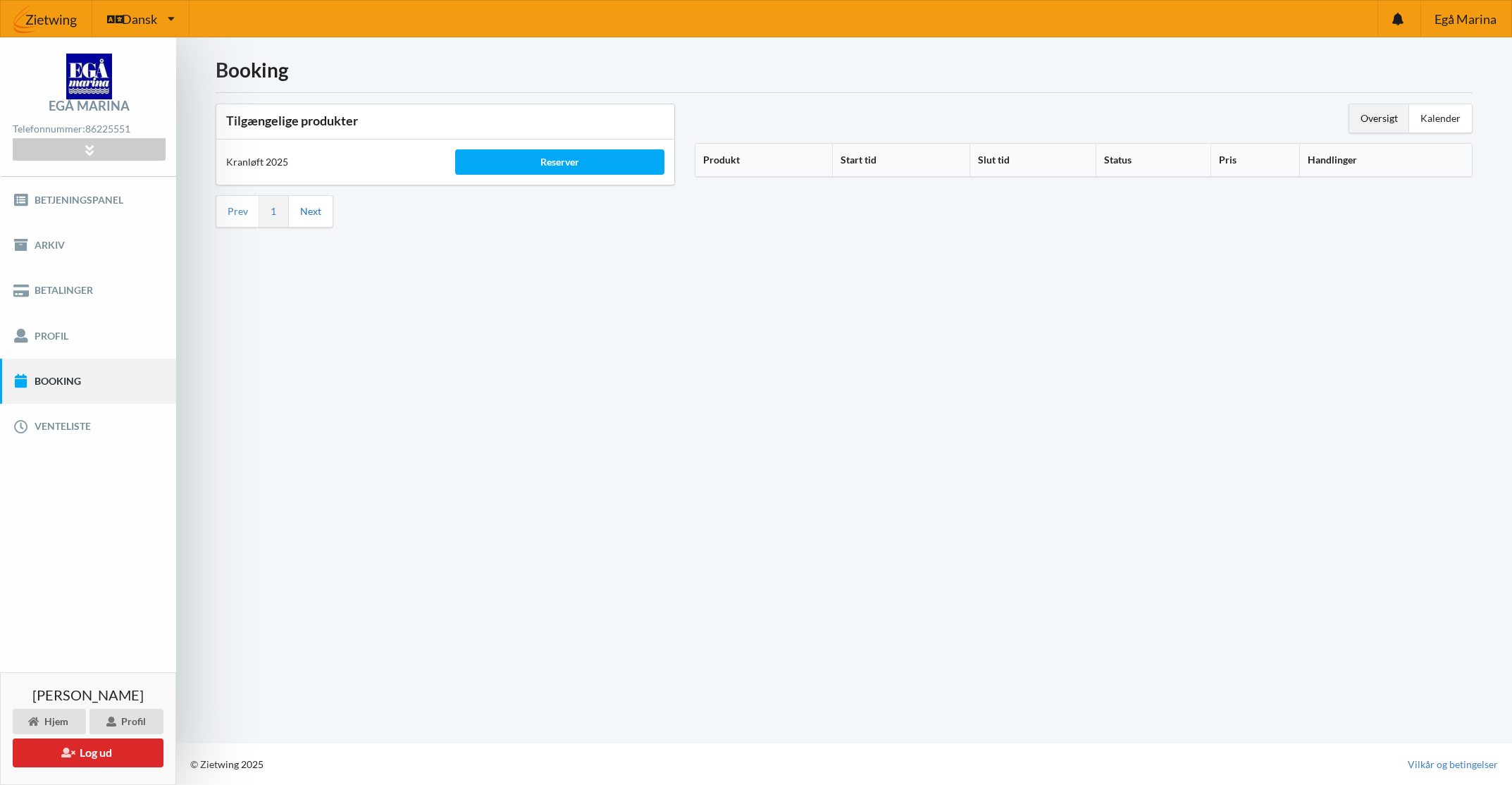
click at [307, 209] on link "Next" at bounding box center [311, 211] width 21 height 13
click at [227, 212] on li "Prev" at bounding box center [238, 212] width 43 height 31
click at [546, 159] on div "Reserver" at bounding box center [559, 162] width 209 height 25
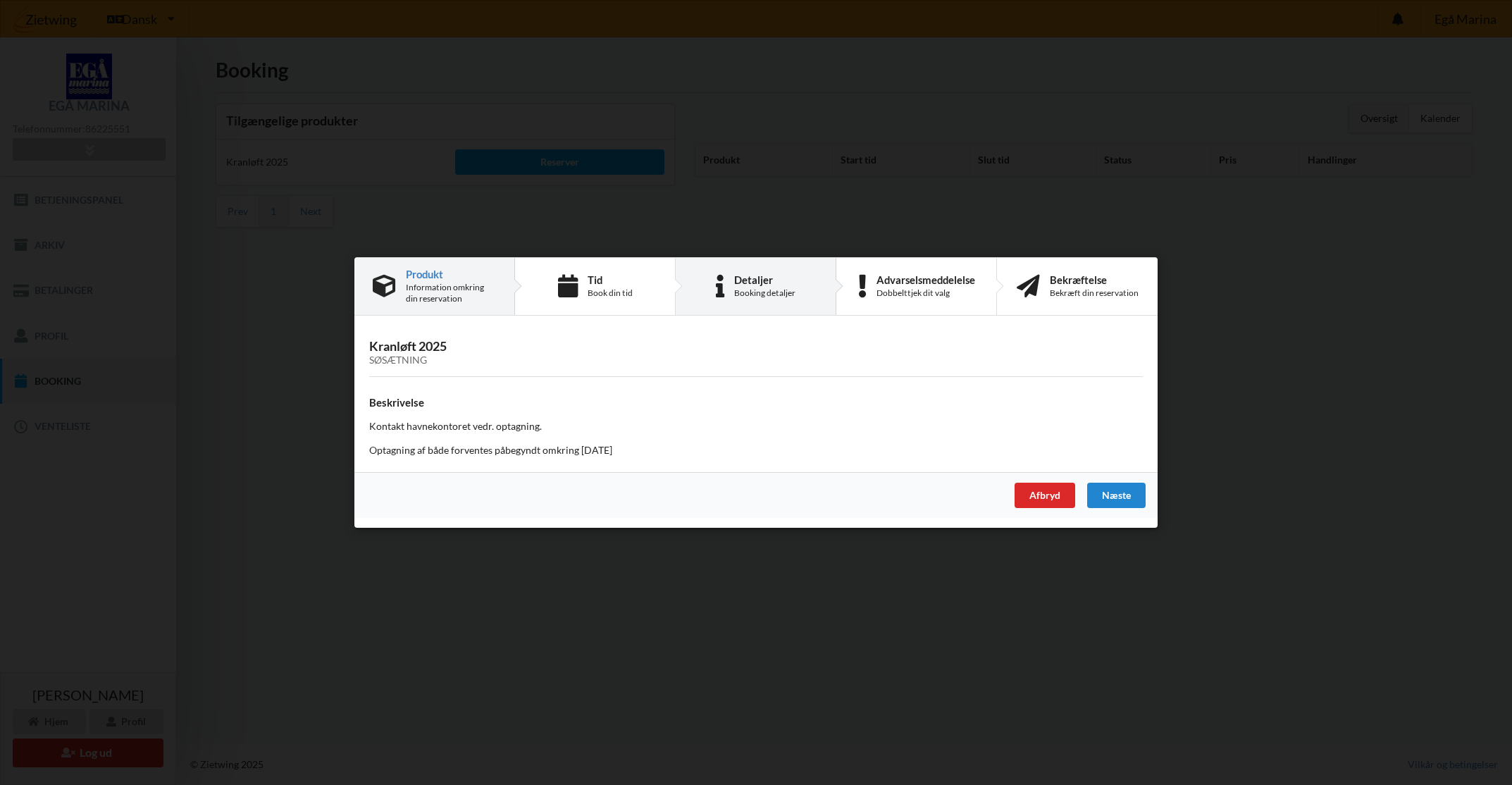
click at [677, 299] on div "Detaljer Booking detaljer" at bounding box center [756, 286] width 160 height 57
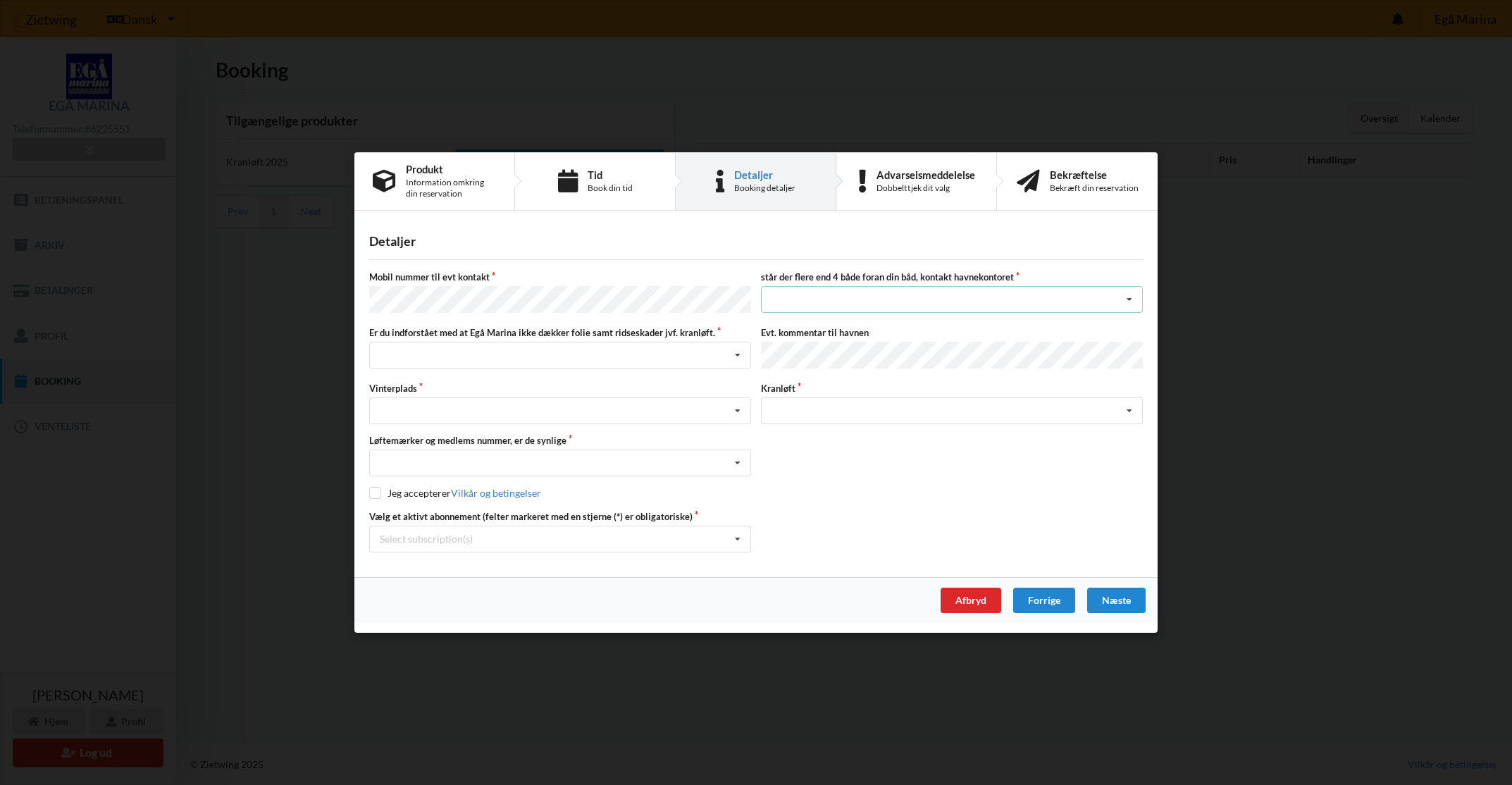
click at [810, 307] on div "nej ja" at bounding box center [951, 299] width 382 height 27
click at [796, 408] on div "Søsætning" at bounding box center [951, 411] width 382 height 27
click at [796, 406] on div "Søsætning" at bounding box center [951, 411] width 382 height 27
click at [754, 188] on div "Booking detaljer" at bounding box center [764, 188] width 61 height 12
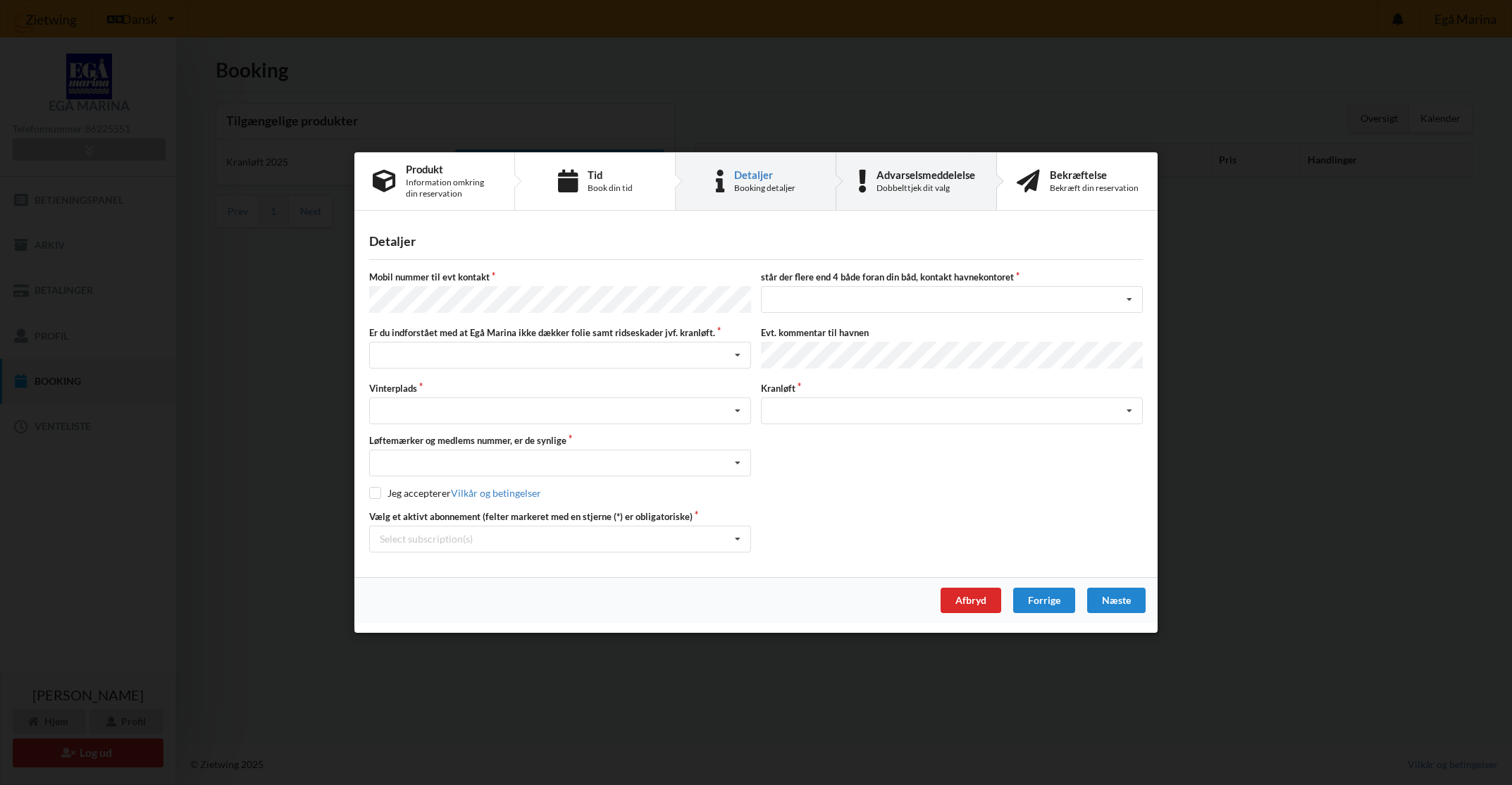
click at [862, 186] on icon at bounding box center [861, 182] width 9 height 23
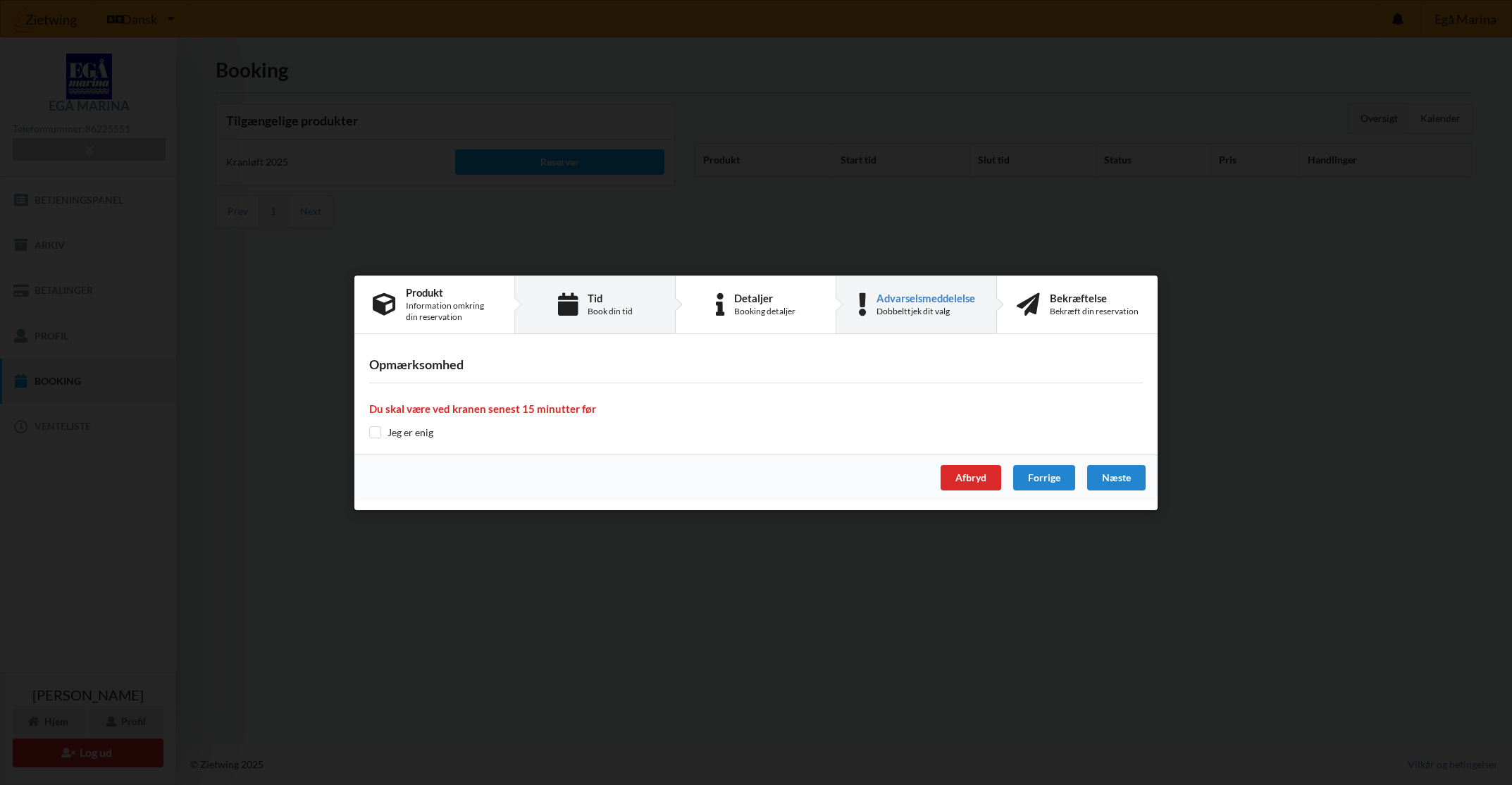
click at [581, 305] on div "Tid Book din tid" at bounding box center [594, 304] width 160 height 57
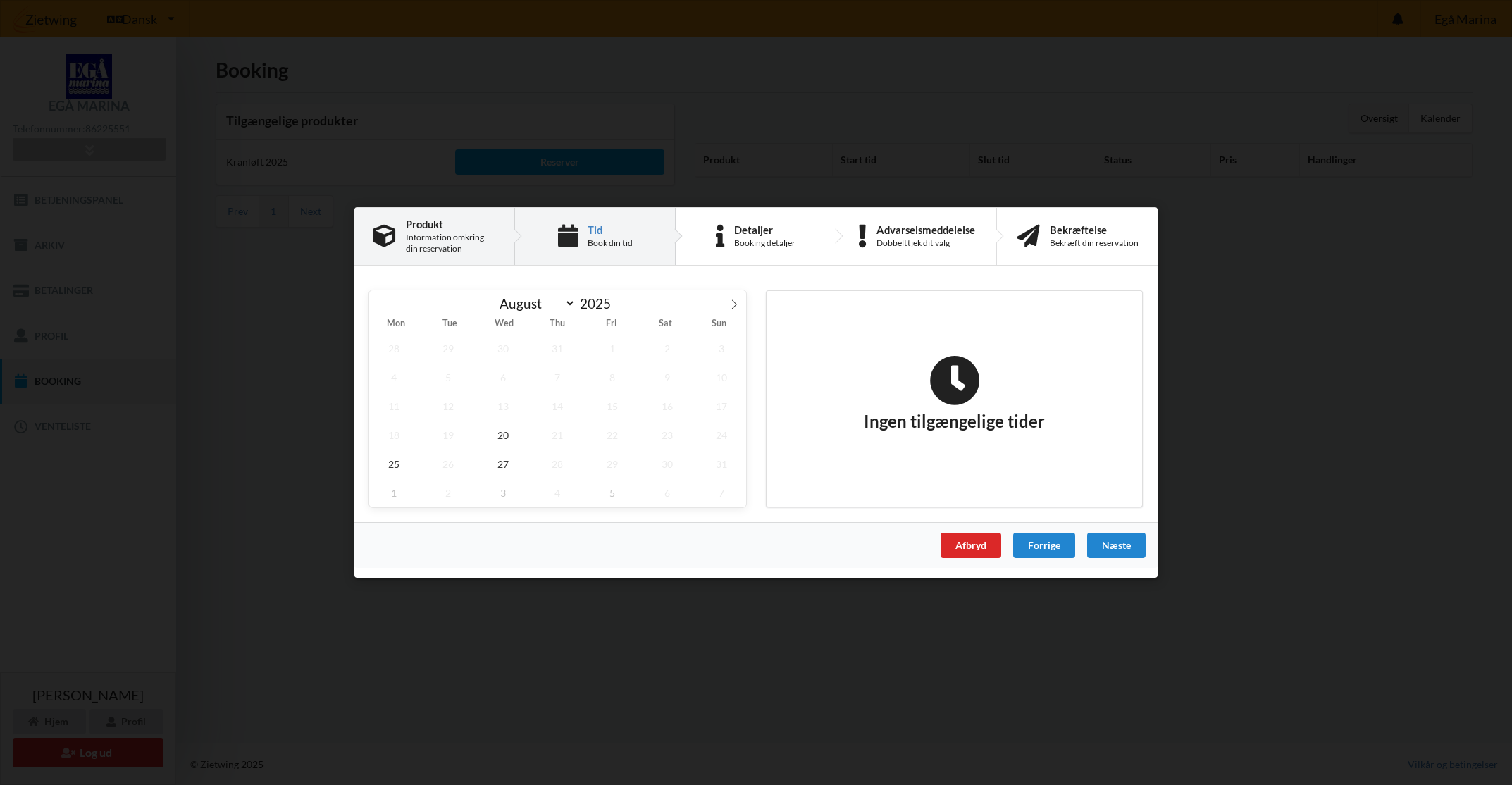
click at [501, 245] on div "Produkt Information omkring din reservation" at bounding box center [434, 236] width 160 height 57
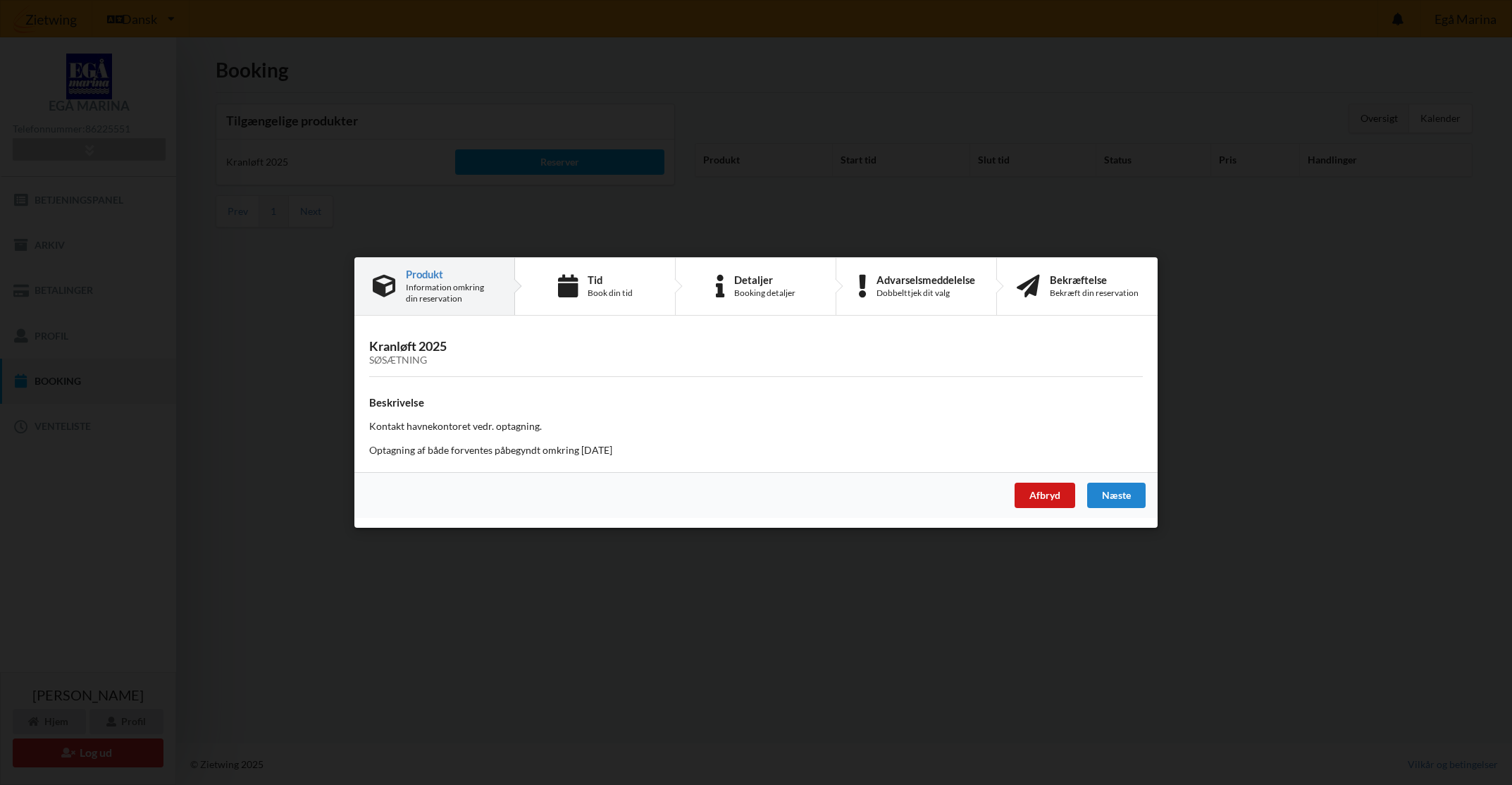
click at [1036, 496] on div "Afbryd" at bounding box center [1045, 495] width 60 height 25
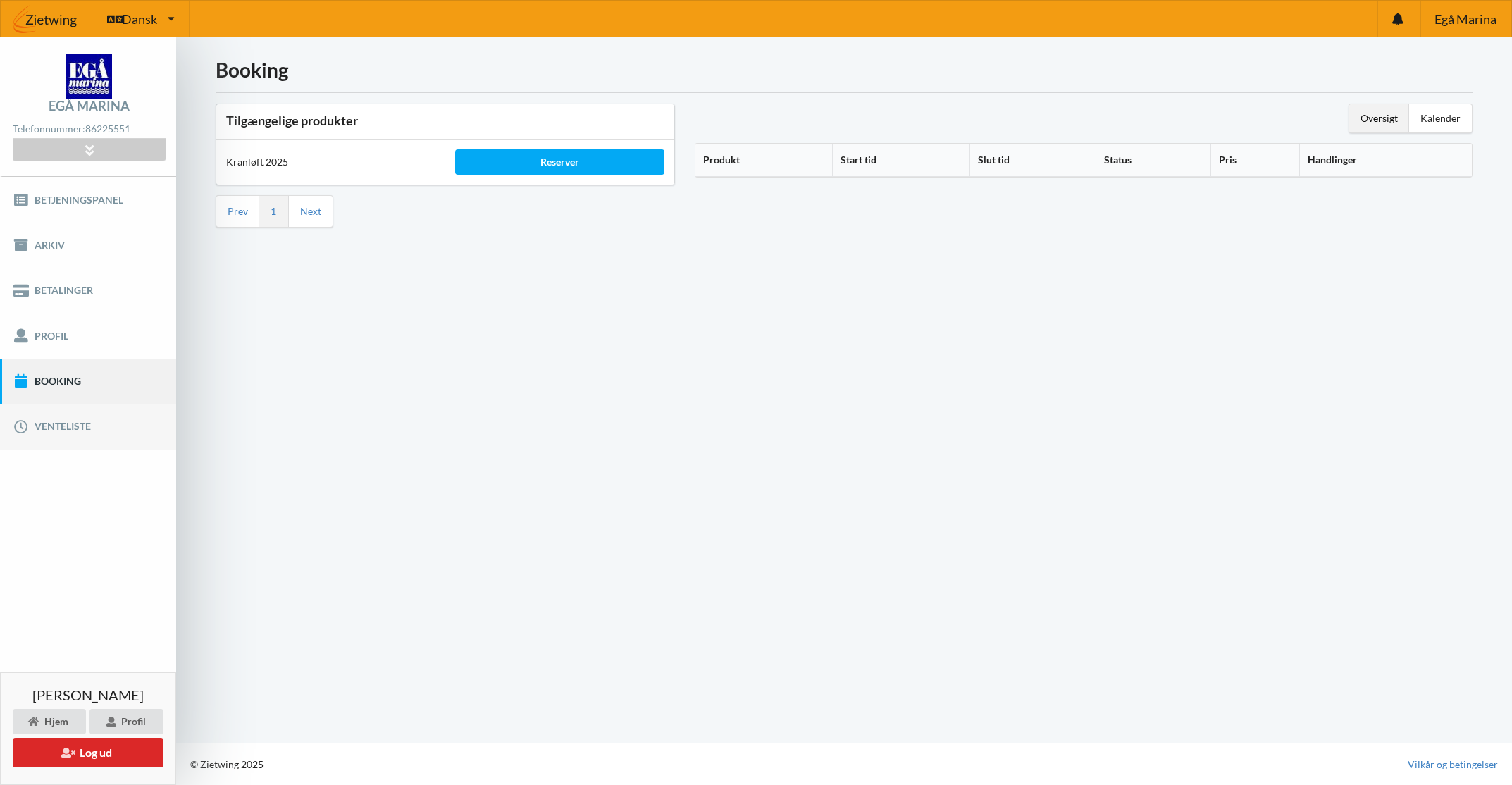
click at [69, 425] on link "Venteliste" at bounding box center [87, 427] width 176 height 45
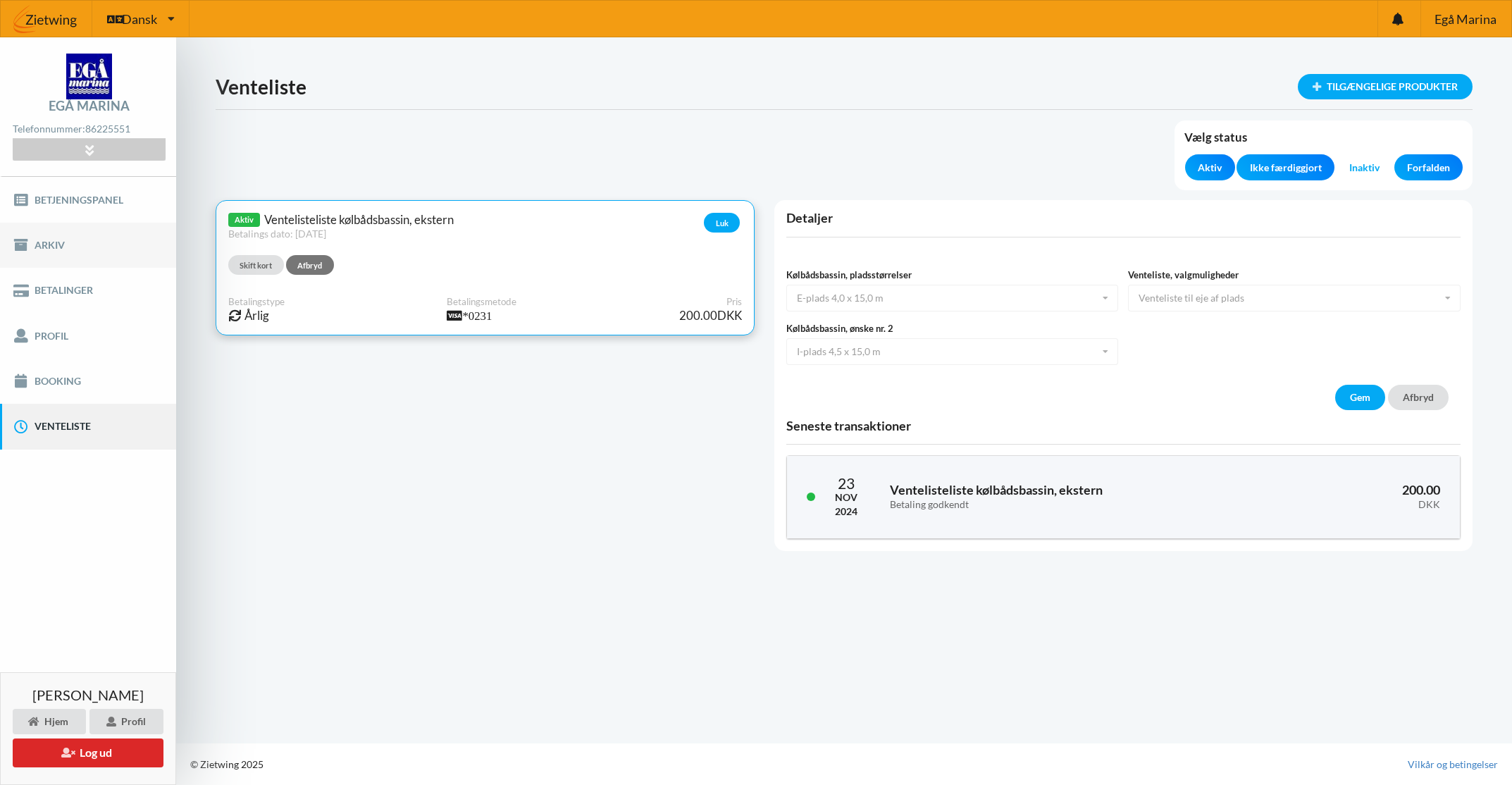
click at [45, 224] on link "Arkiv" at bounding box center [87, 245] width 176 height 45
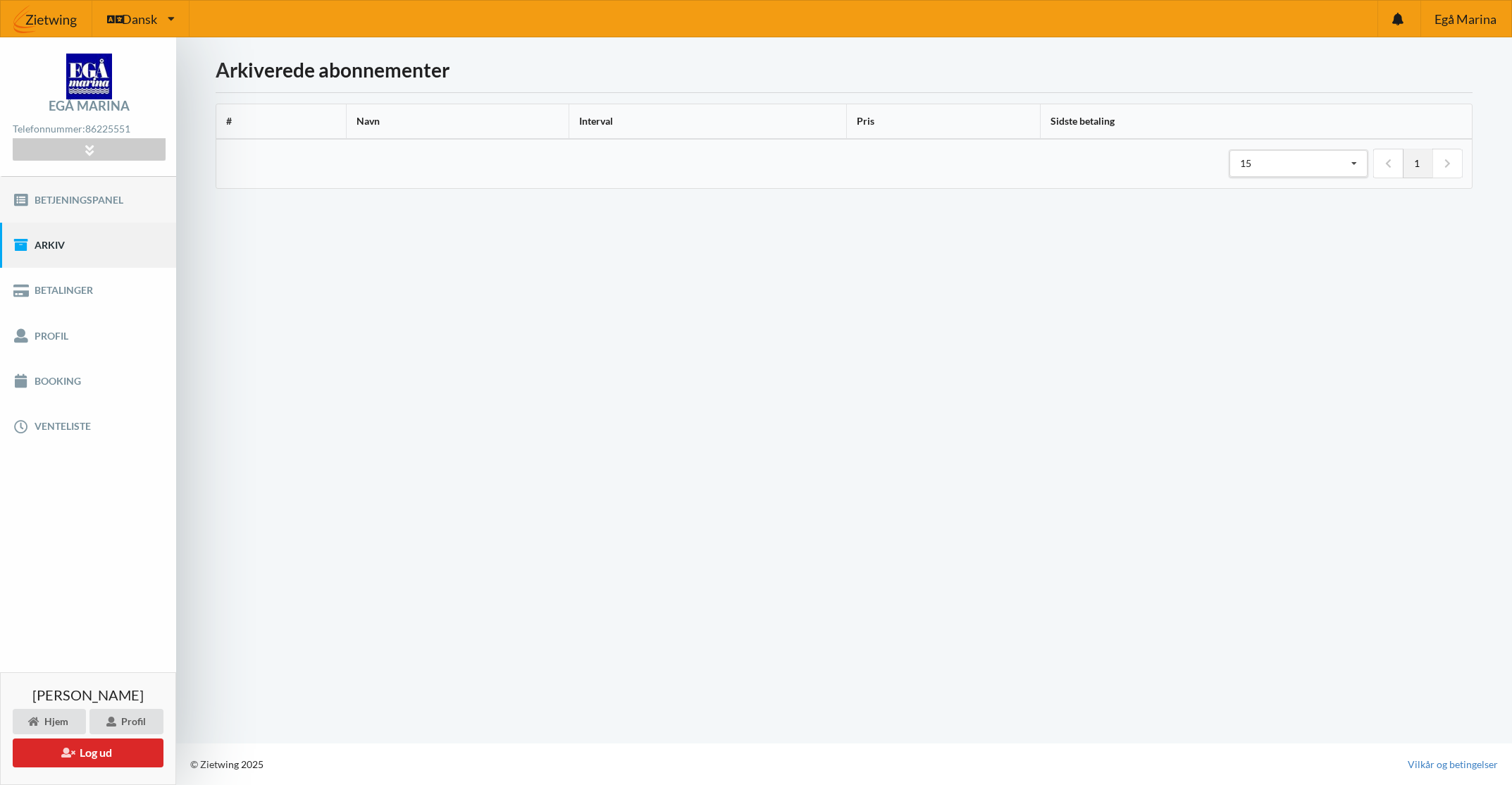
click at [48, 205] on link "Betjeningspanel" at bounding box center [87, 199] width 176 height 45
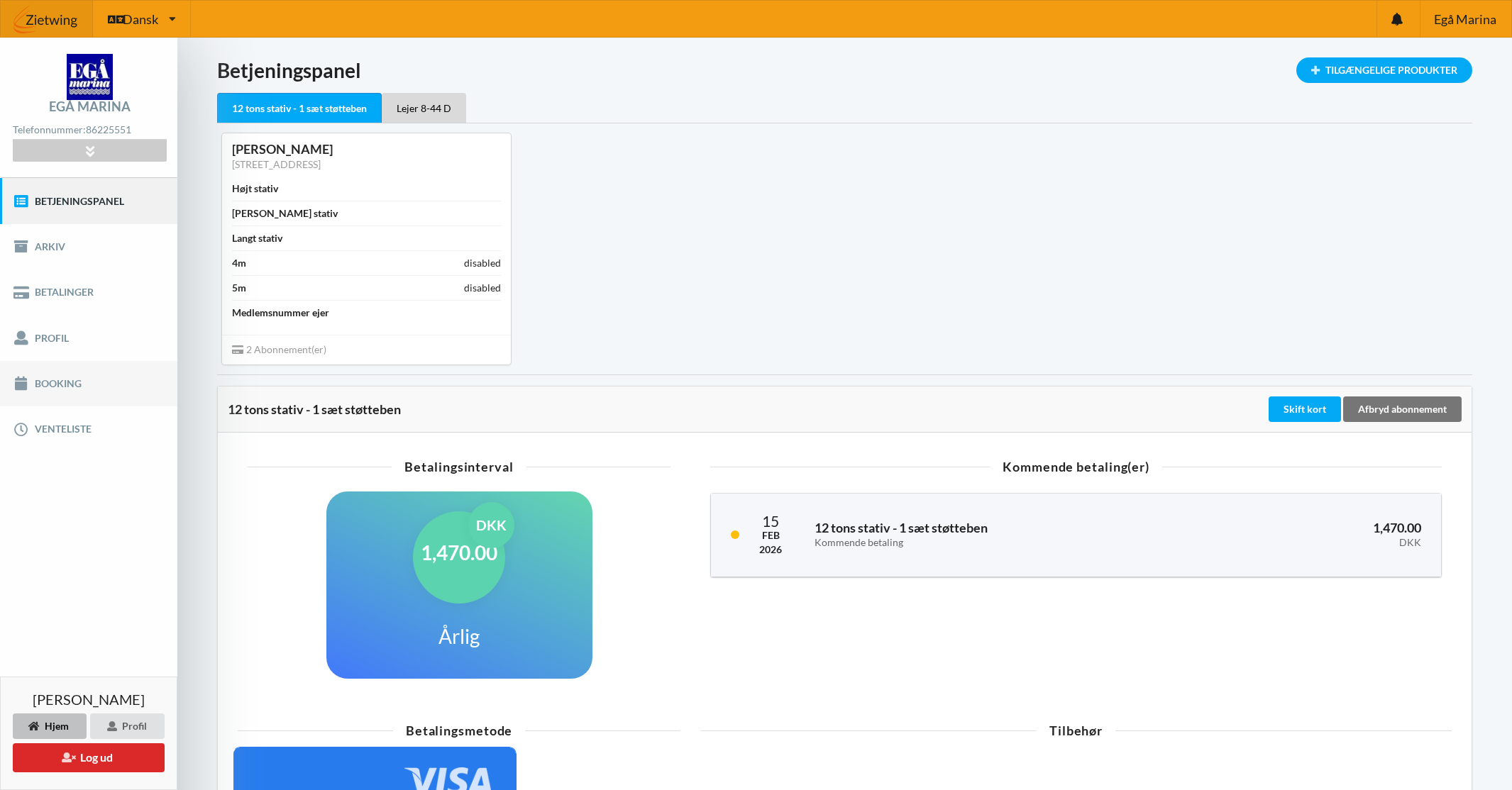
click at [88, 381] on link "Booking" at bounding box center [88, 383] width 177 height 45
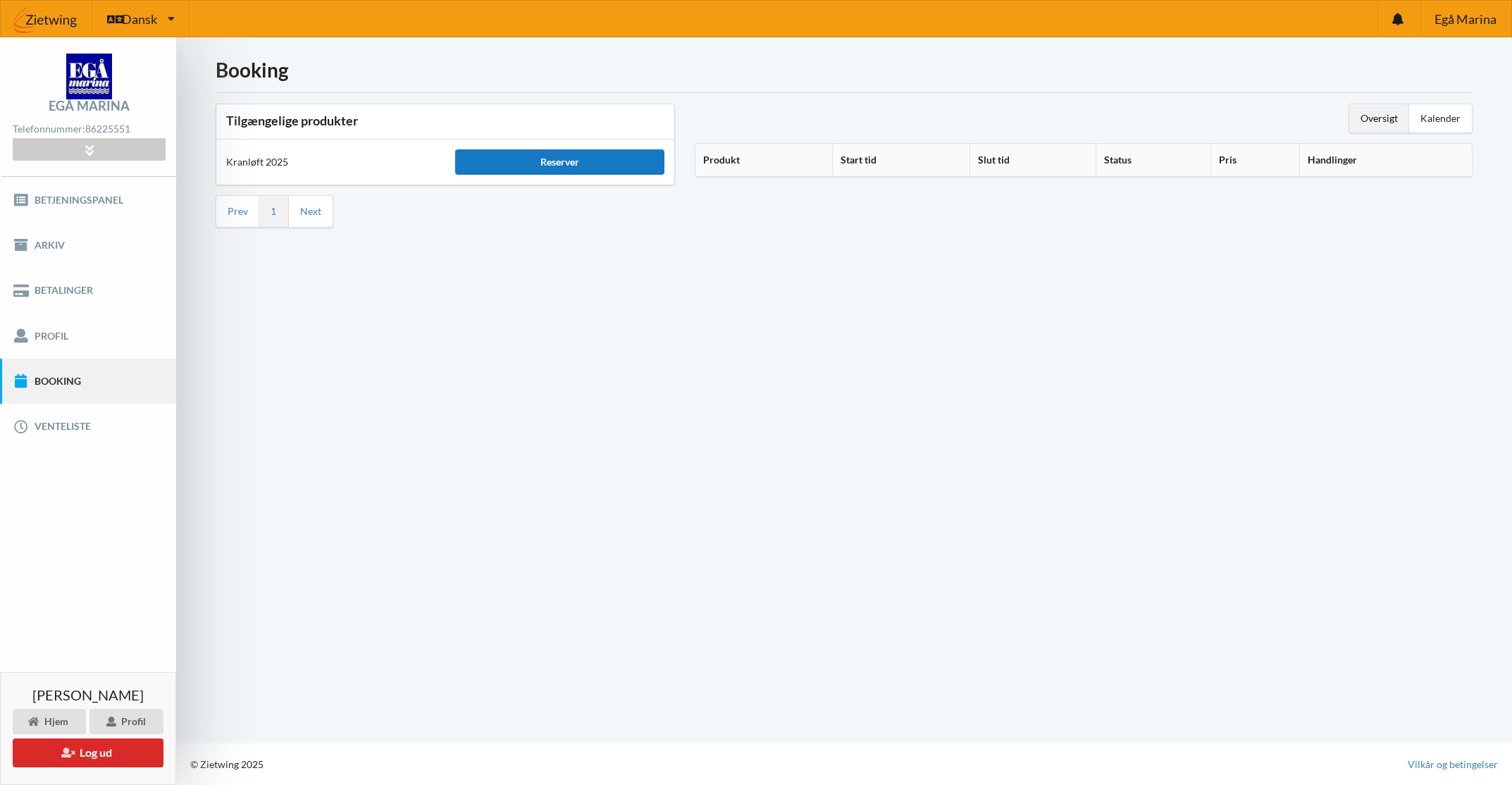
click at [538, 157] on div "Reserver" at bounding box center [559, 162] width 209 height 25
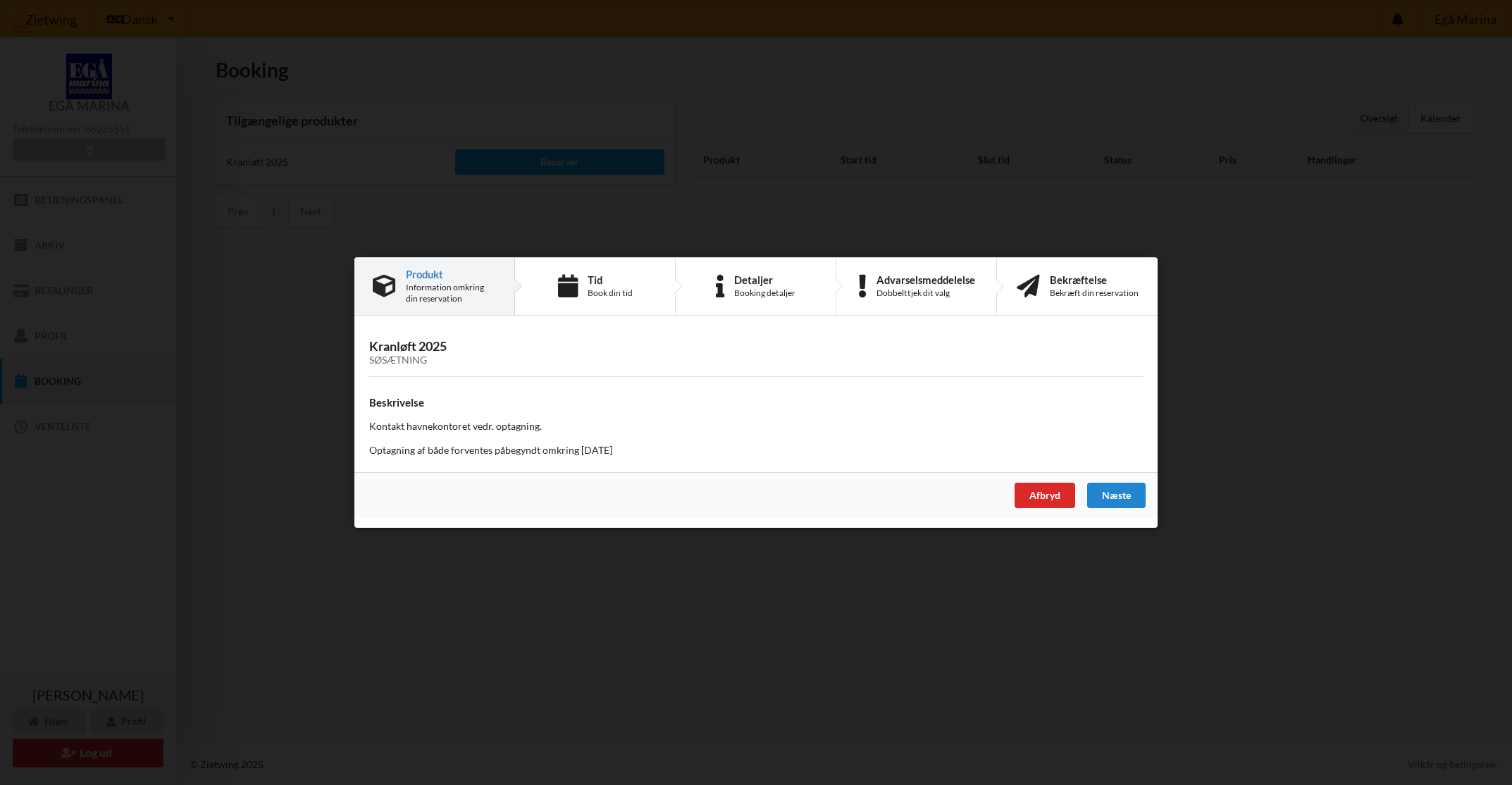
click at [434, 354] on h3 "Kranløft 2025 Søsætning" at bounding box center [756, 352] width 773 height 28
click at [416, 407] on h4 "Beskrivelse" at bounding box center [756, 403] width 773 height 14
click at [395, 336] on div "Kranløft 2025 Søsætning Beskrivelse Kontakt havnekontoret vedr. optagning. Opta…" at bounding box center [756, 399] width 803 height 148
click at [1139, 497] on div "Næste" at bounding box center [1116, 495] width 58 height 25
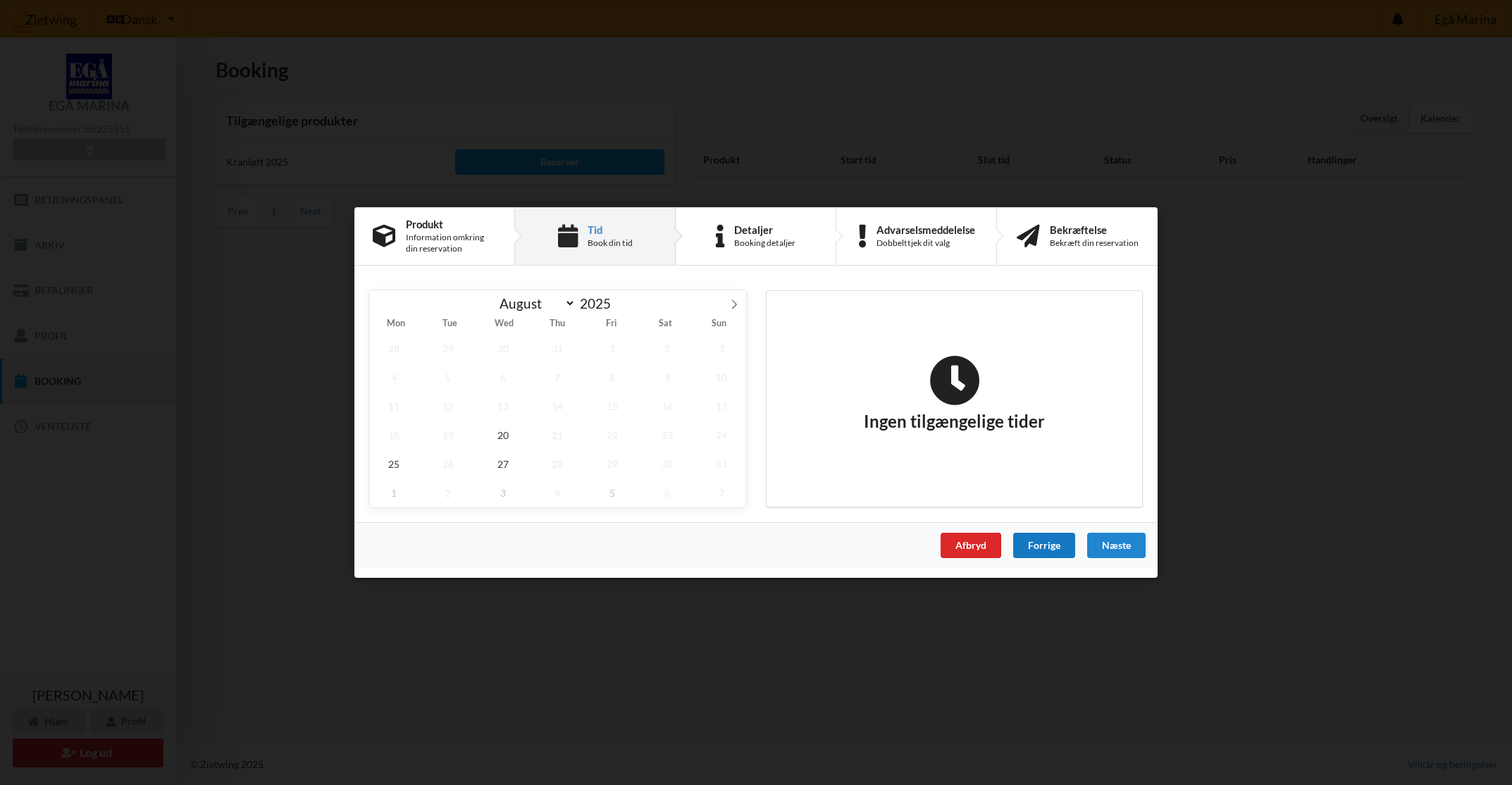
click at [1048, 547] on div "Forrige" at bounding box center [1044, 545] width 62 height 25
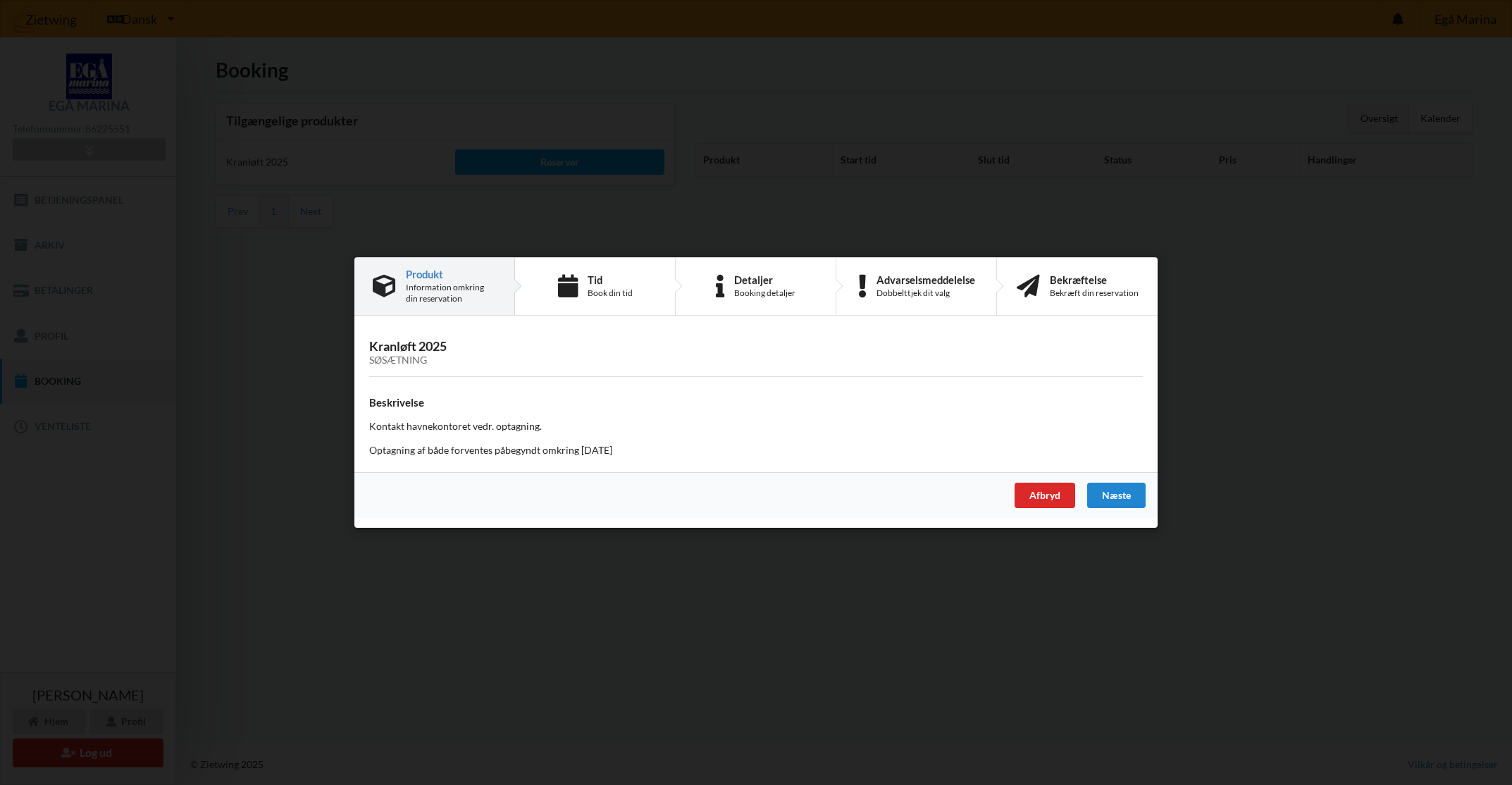
click at [475, 336] on div "Kranløft 2025 Søsætning Beskrivelse Kontakt havnekontoret vedr. optagning. Opta…" at bounding box center [756, 399] width 803 height 148
drag, startPoint x: 468, startPoint y: 395, endPoint x: 467, endPoint y: 412, distance: 17.0
click at [467, 407] on h4 "Beskrivelse" at bounding box center [756, 403] width 773 height 14
click at [393, 355] on div "Søsætning" at bounding box center [756, 360] width 773 height 12
click at [393, 373] on div "Kranløft 2025 Søsætning Beskrivelse Kontakt havnekontoret vedr. optagning. Opta…" at bounding box center [756, 399] width 803 height 148
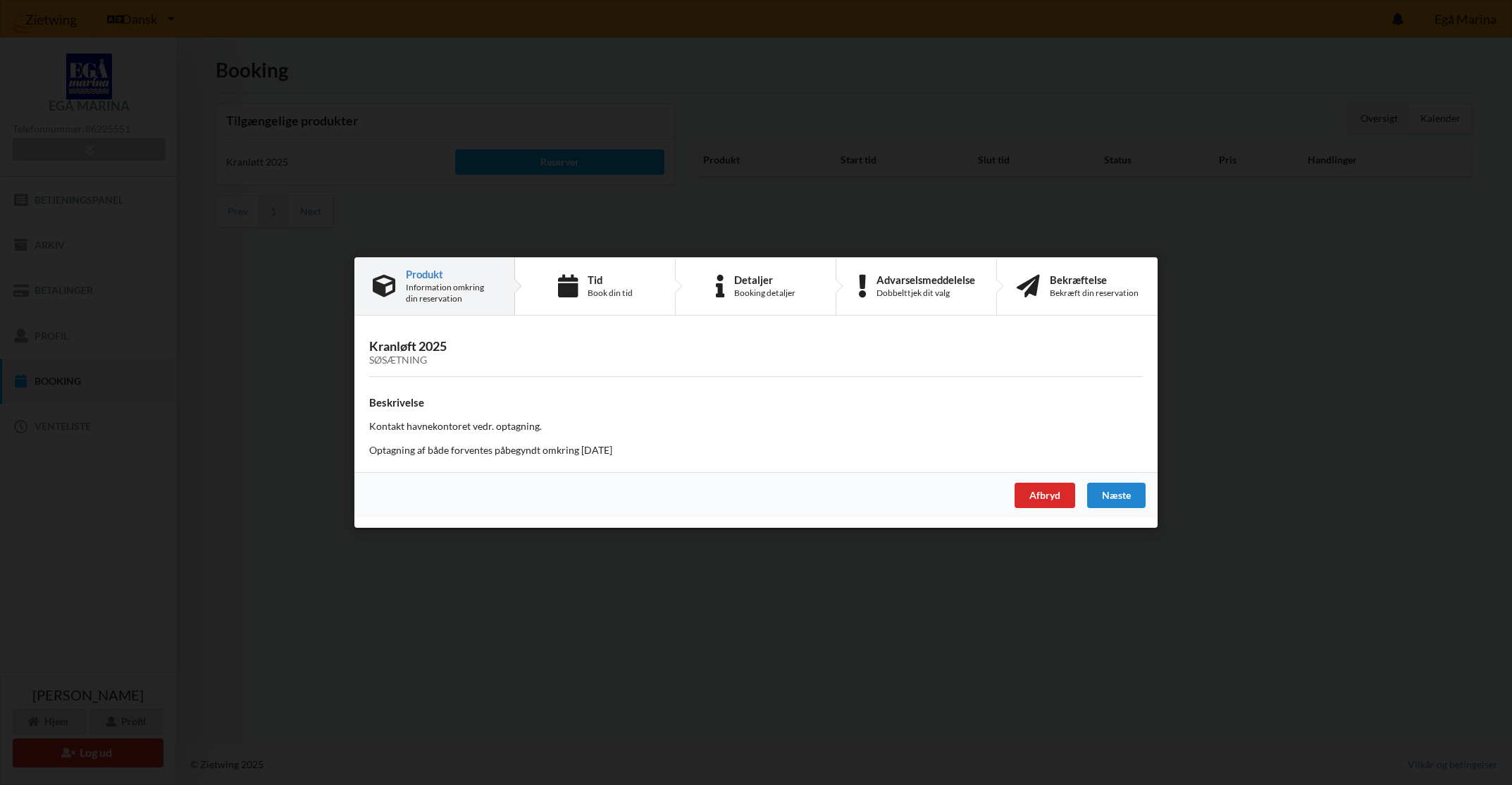
click at [388, 356] on div "Søsætning" at bounding box center [756, 360] width 773 height 12
click at [1025, 495] on div "Afbryd" at bounding box center [1045, 495] width 60 height 25
